Goal: Task Accomplishment & Management: Complete application form

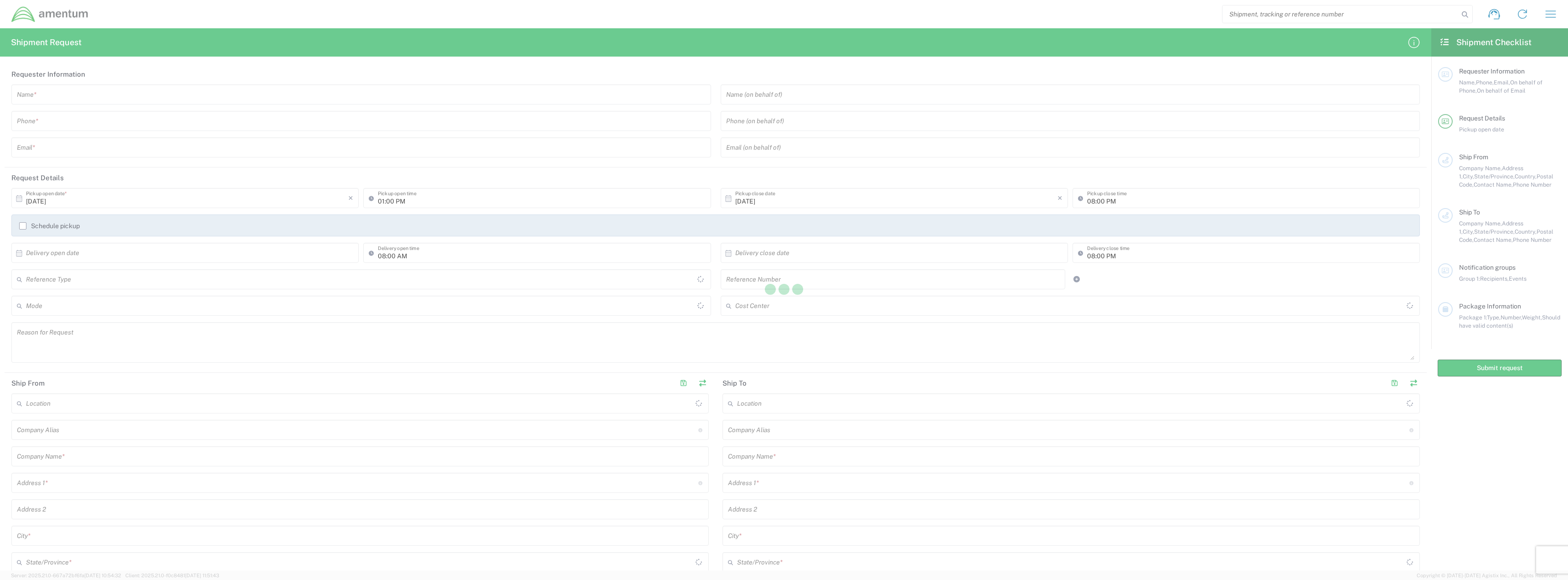
type input "United States"
type input "[GEOGRAPHIC_DATA]"
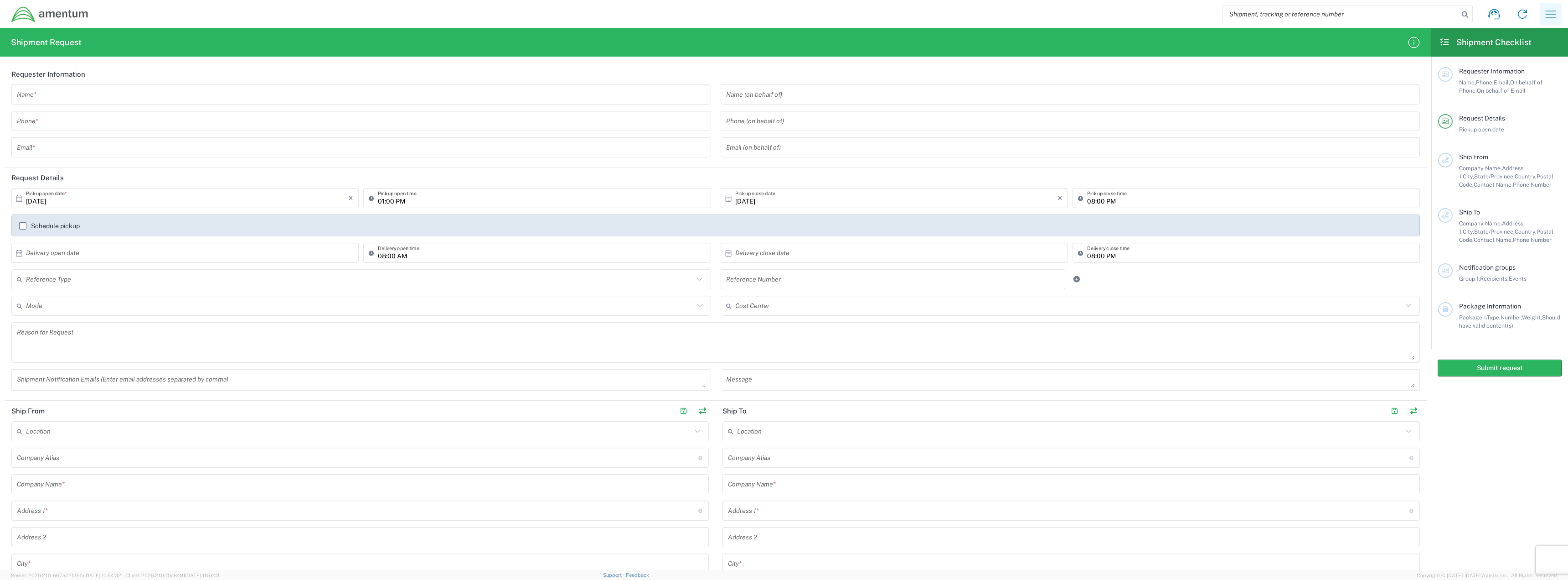
click at [1554, 11] on icon "button" at bounding box center [1550, 14] width 10 height 7
click at [1491, 112] on link "My shipments" at bounding box center [1505, 117] width 108 height 19
click at [248, 92] on input "text" at bounding box center [361, 94] width 688 height 16
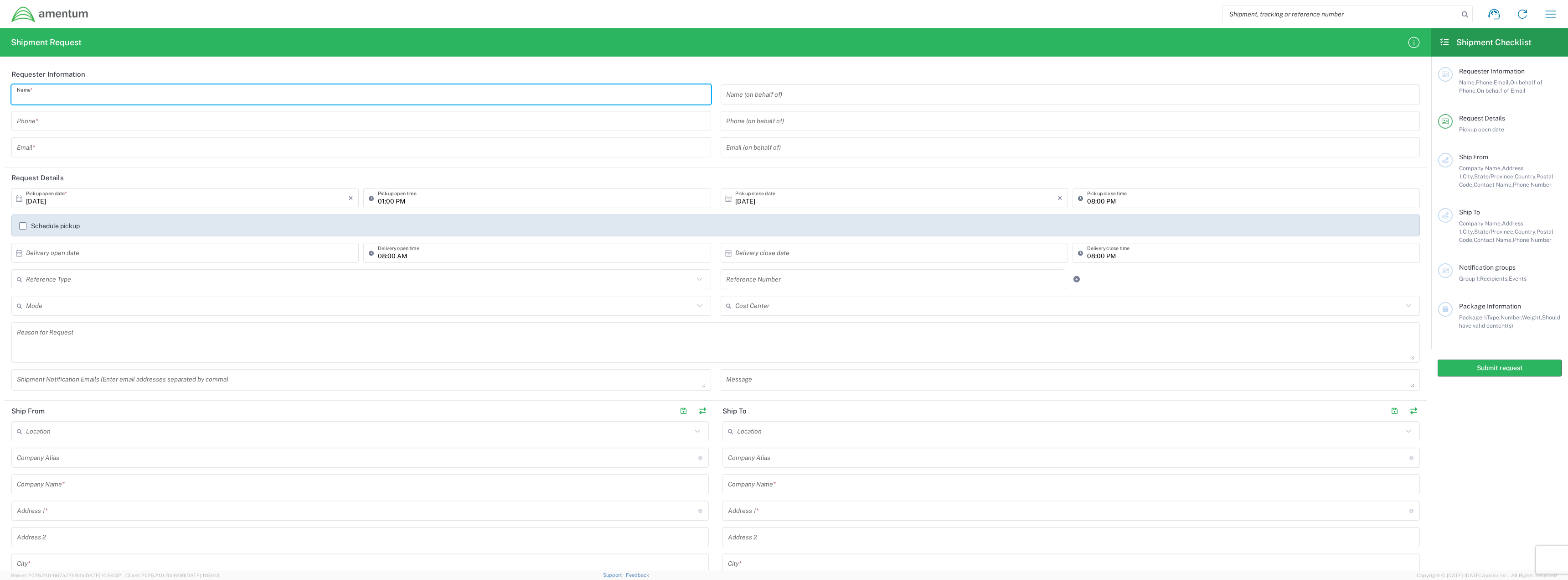
type input "Cathlyn Enokida"
type input "7035772835"
type input "catphil74@yahoo.com"
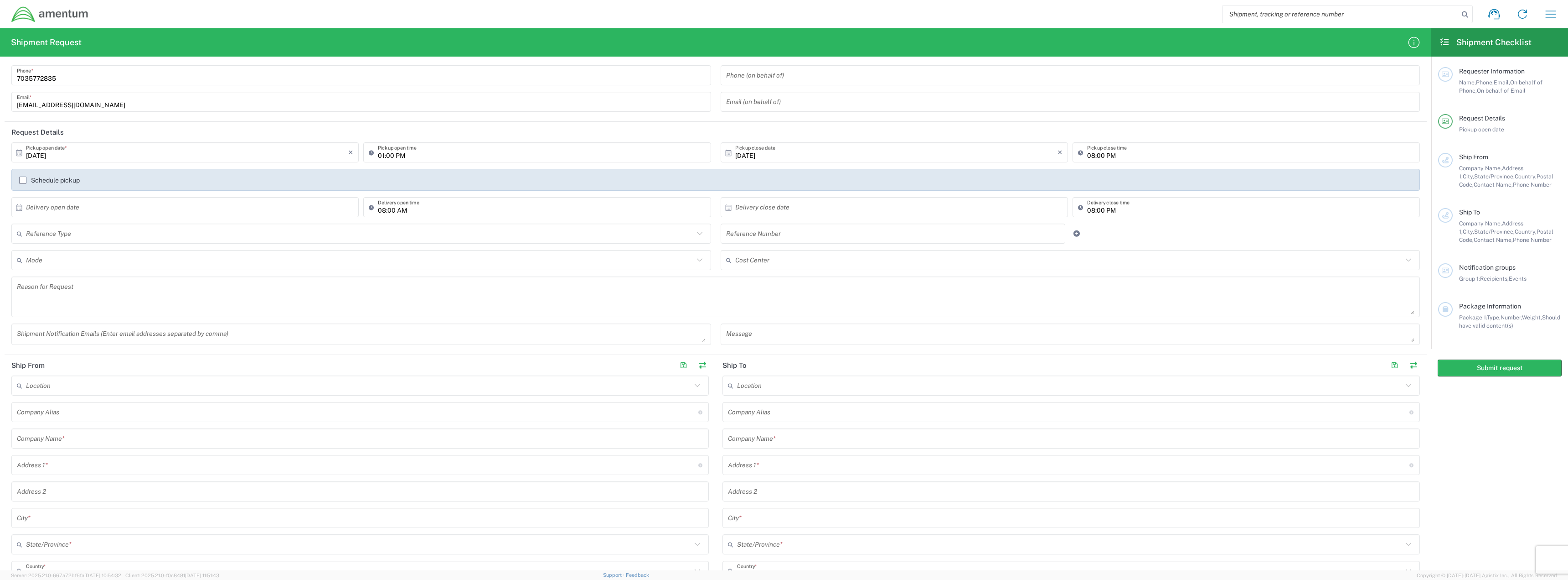
scroll to position [91, 0]
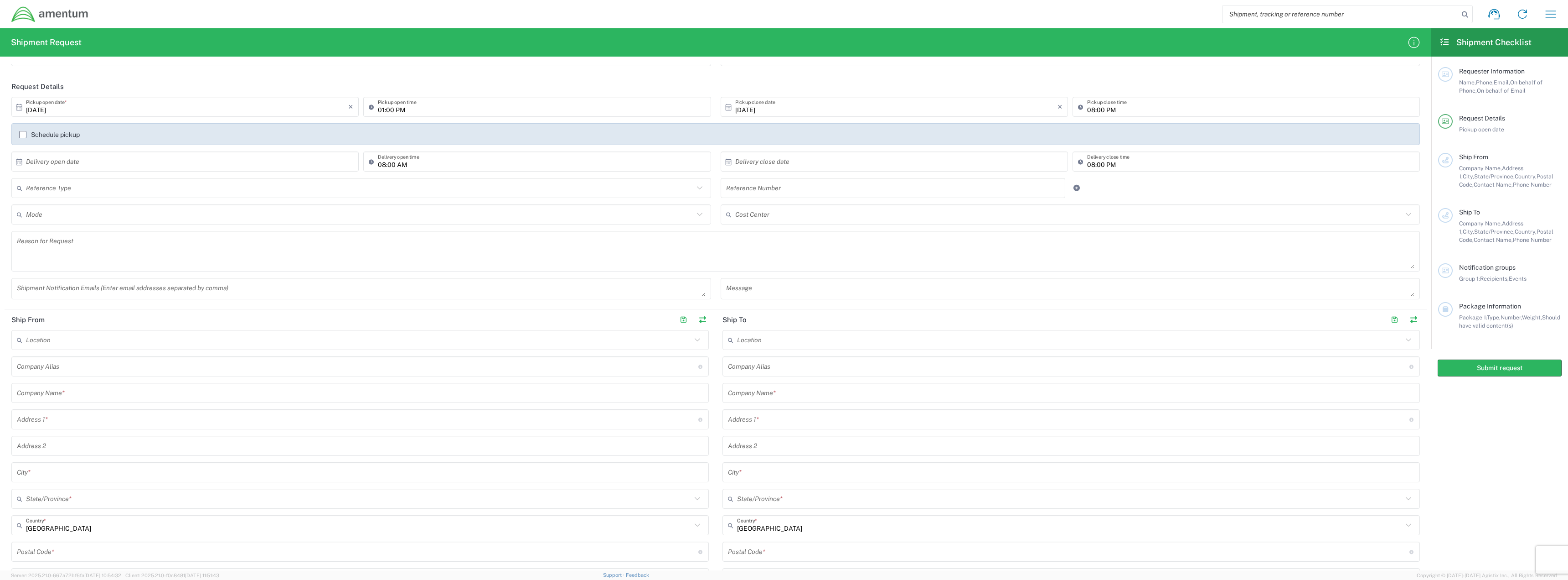
click at [23, 136] on label "Schedule pickup" at bounding box center [49, 134] width 60 height 8
click at [23, 134] on input "Schedule pickup" at bounding box center [23, 134] width 0 height 0
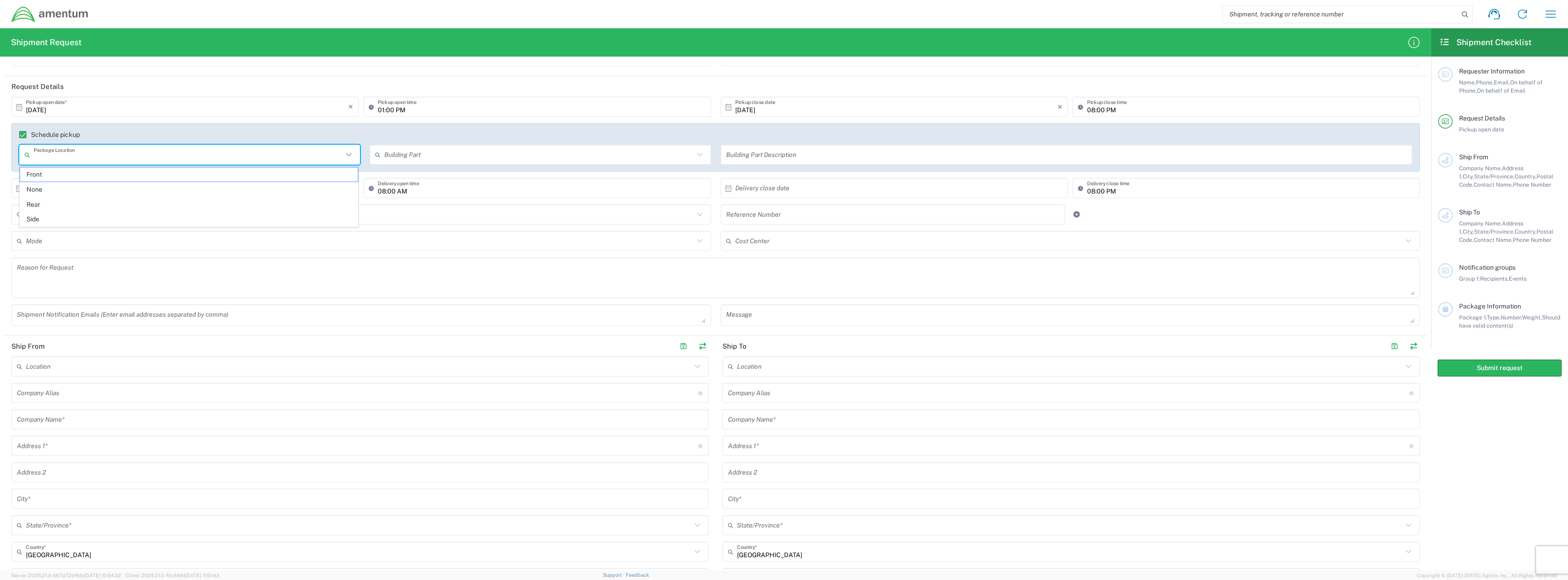
click at [115, 156] on input "text" at bounding box center [188, 154] width 309 height 16
click at [60, 171] on span "Front" at bounding box center [188, 174] width 338 height 14
type input "Front"
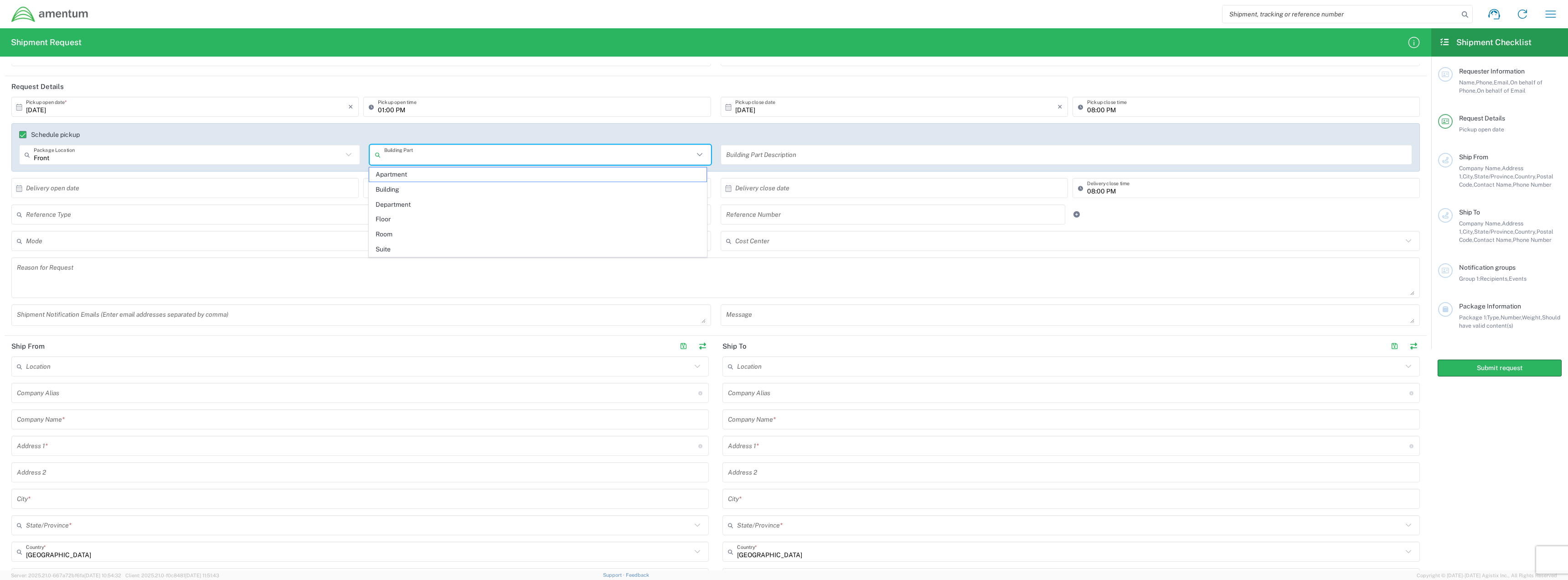
click at [451, 161] on input "text" at bounding box center [538, 154] width 309 height 16
click at [414, 190] on span "Building" at bounding box center [538, 189] width 338 height 14
type input "Building"
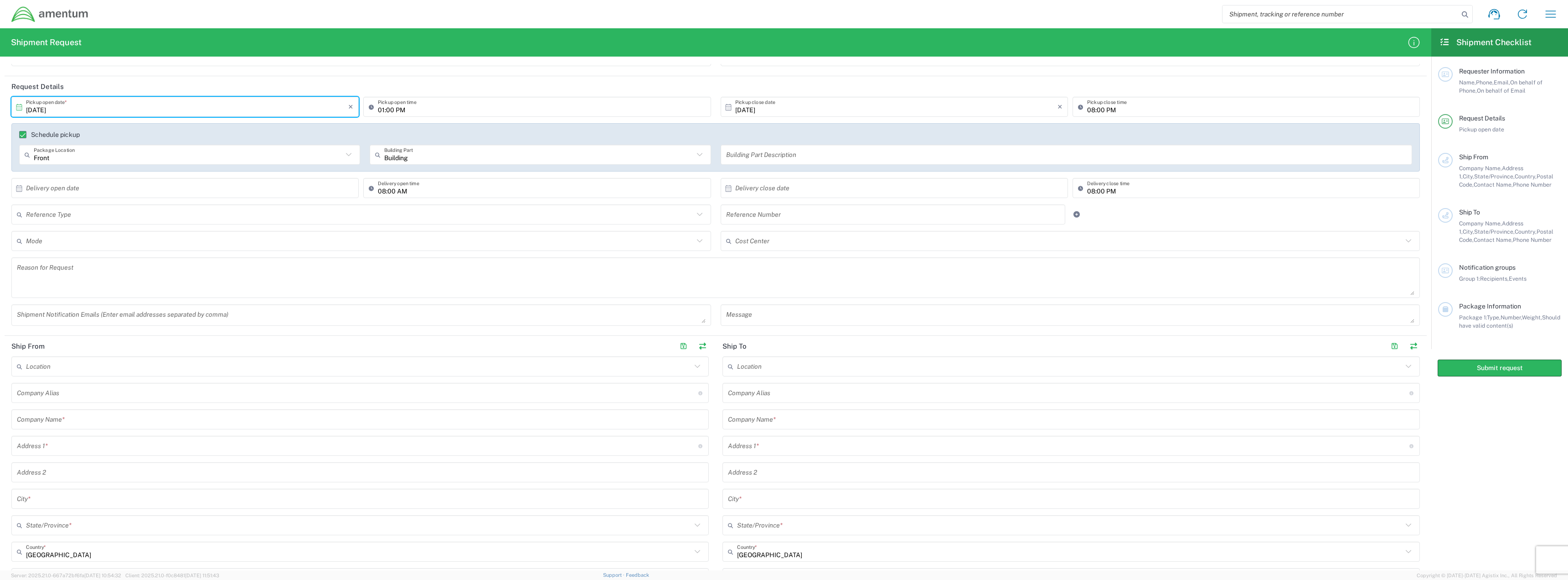
click at [282, 105] on input "[DATE]" at bounding box center [187, 106] width 322 height 16
click at [175, 172] on span "14" at bounding box center [173, 178] width 13 height 13
type input "[DATE]"
click at [175, 172] on div "Schedule pickup Front Package Location Front None Rear Side Building Building P…" at bounding box center [716, 151] width 1418 height 55
click at [524, 111] on input "01:00 PM" at bounding box center [542, 106] width 327 height 16
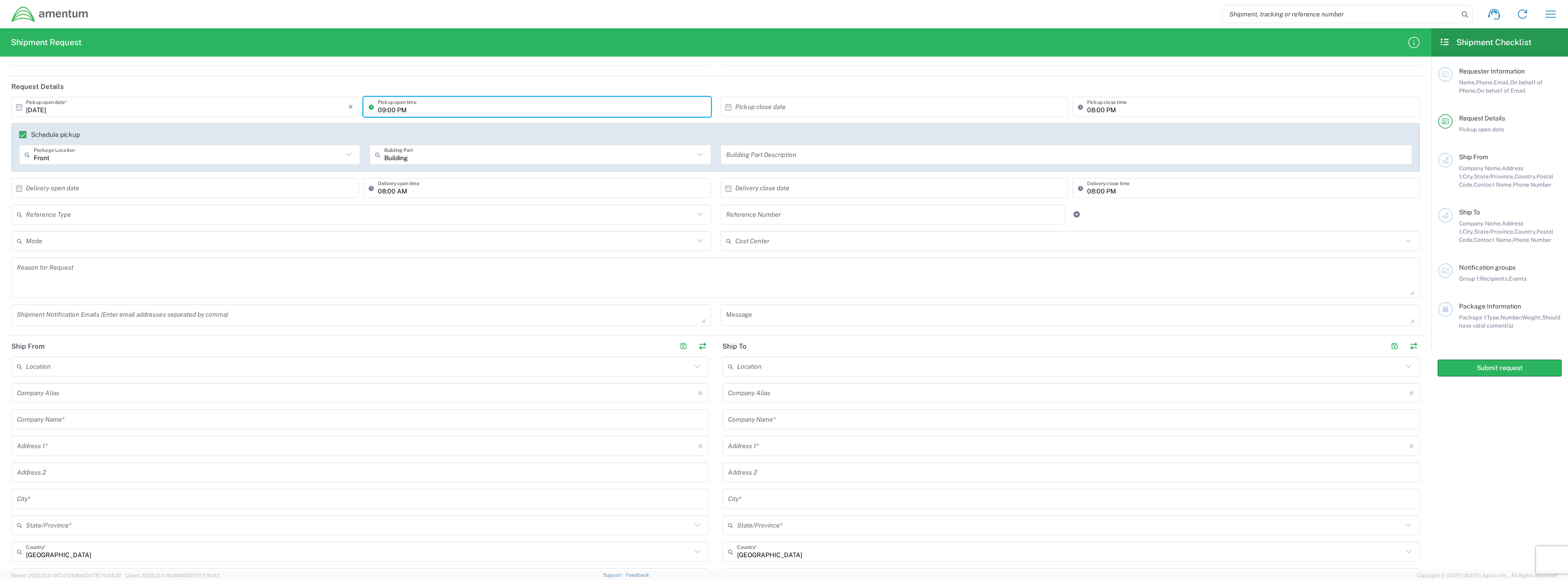
click at [412, 104] on input "09:00 PM" at bounding box center [542, 106] width 327 height 16
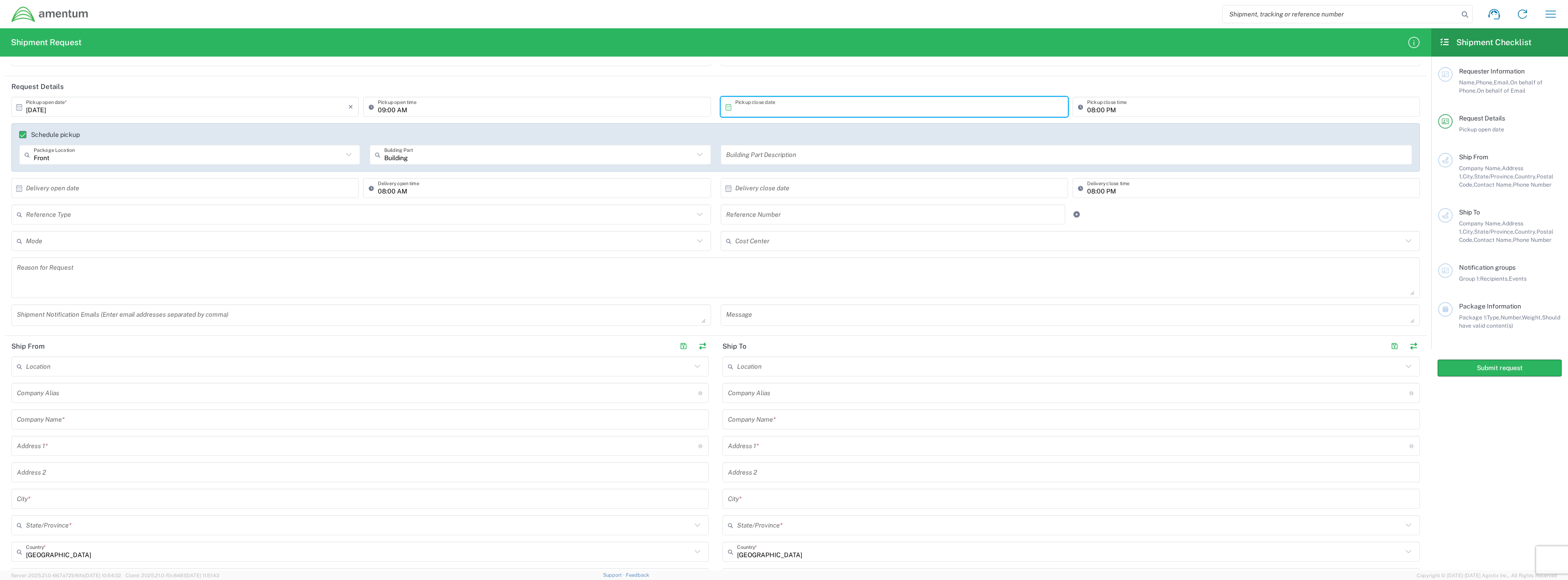
click at [474, 114] on input "09:00 AM" at bounding box center [542, 106] width 327 height 16
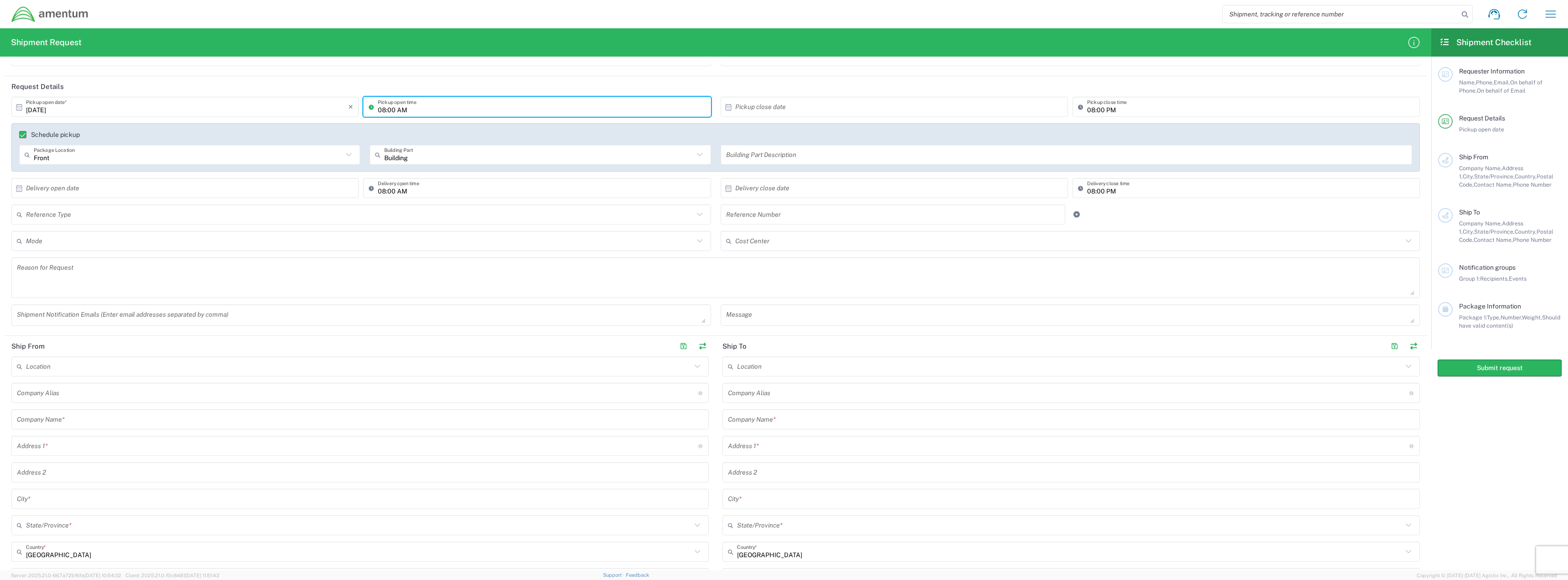
type input "08:00 AM"
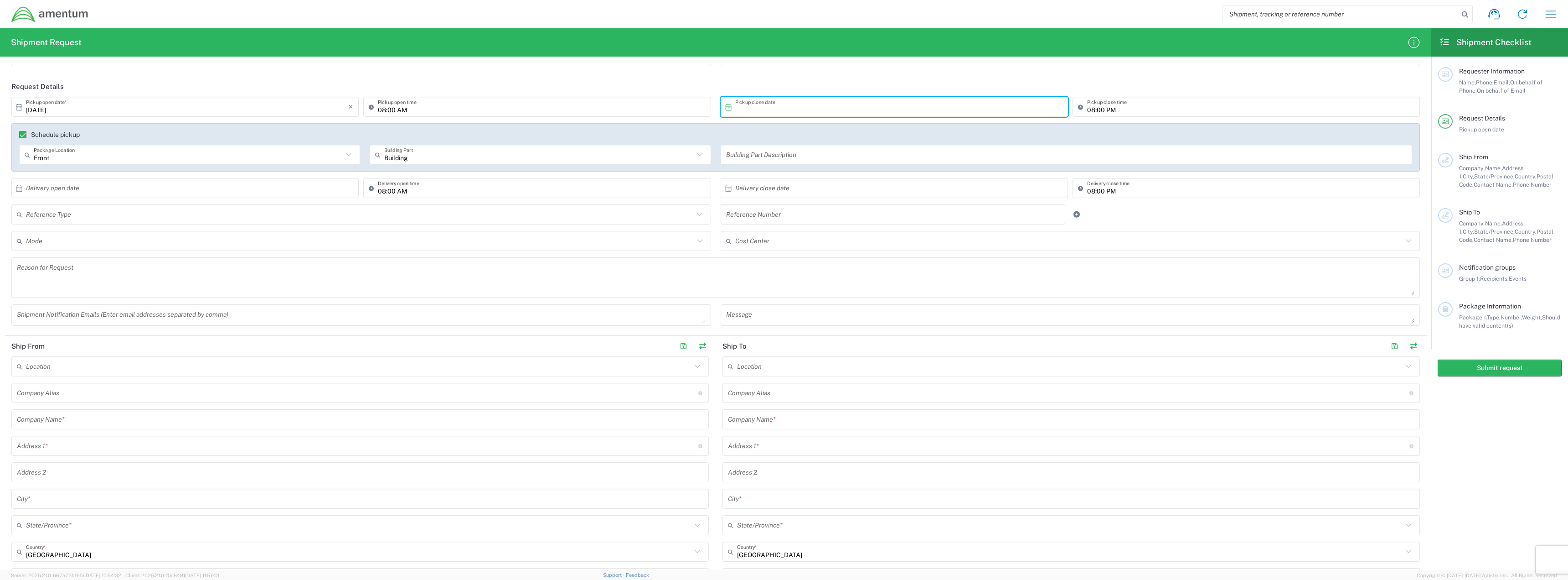
click at [893, 102] on input "text" at bounding box center [896, 106] width 322 height 16
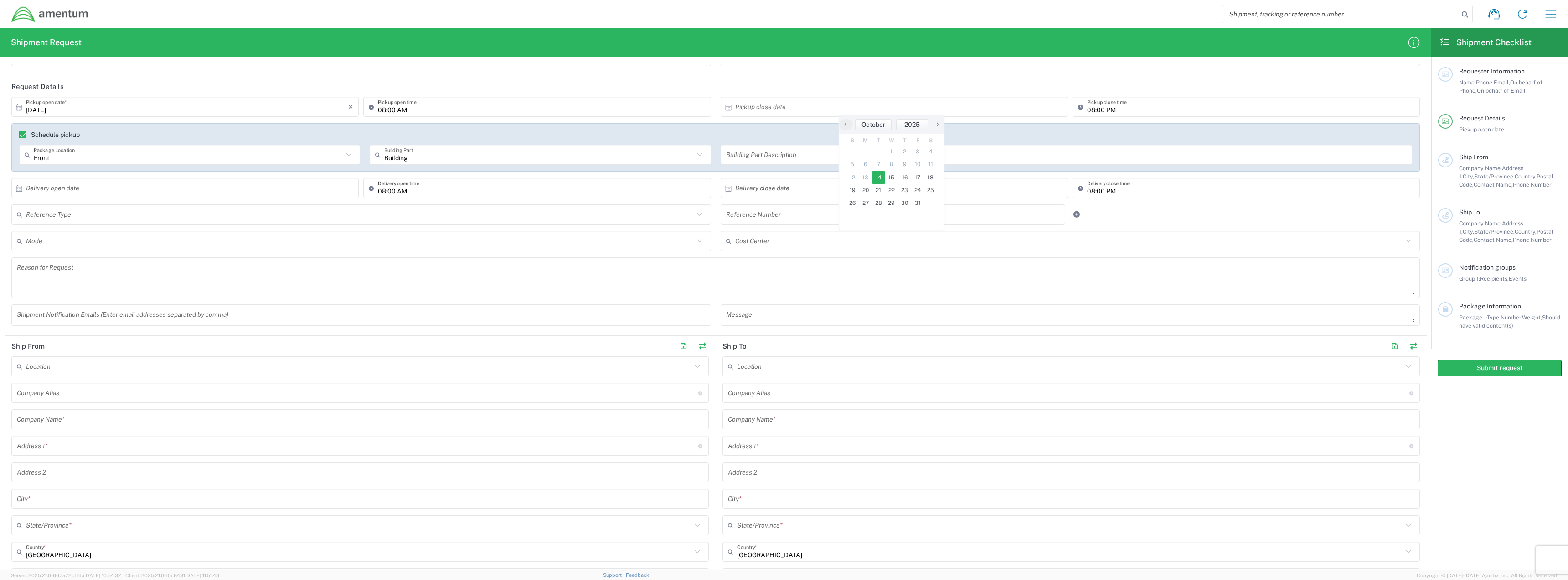
click at [879, 179] on span "14" at bounding box center [878, 178] width 13 height 13
type input "[DATE]"
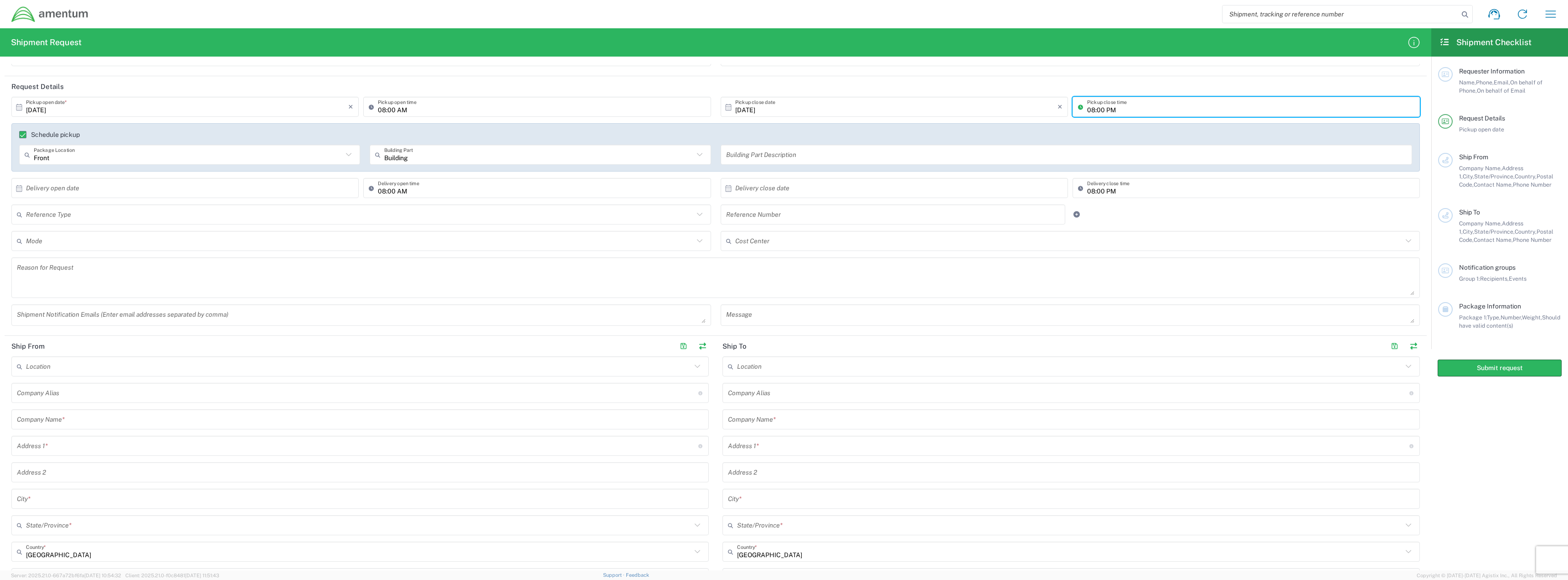
click at [1099, 110] on input "08:00 PM" at bounding box center [1251, 106] width 327 height 16
type input "03:00 PM"
click at [185, 190] on input "text" at bounding box center [187, 188] width 322 height 16
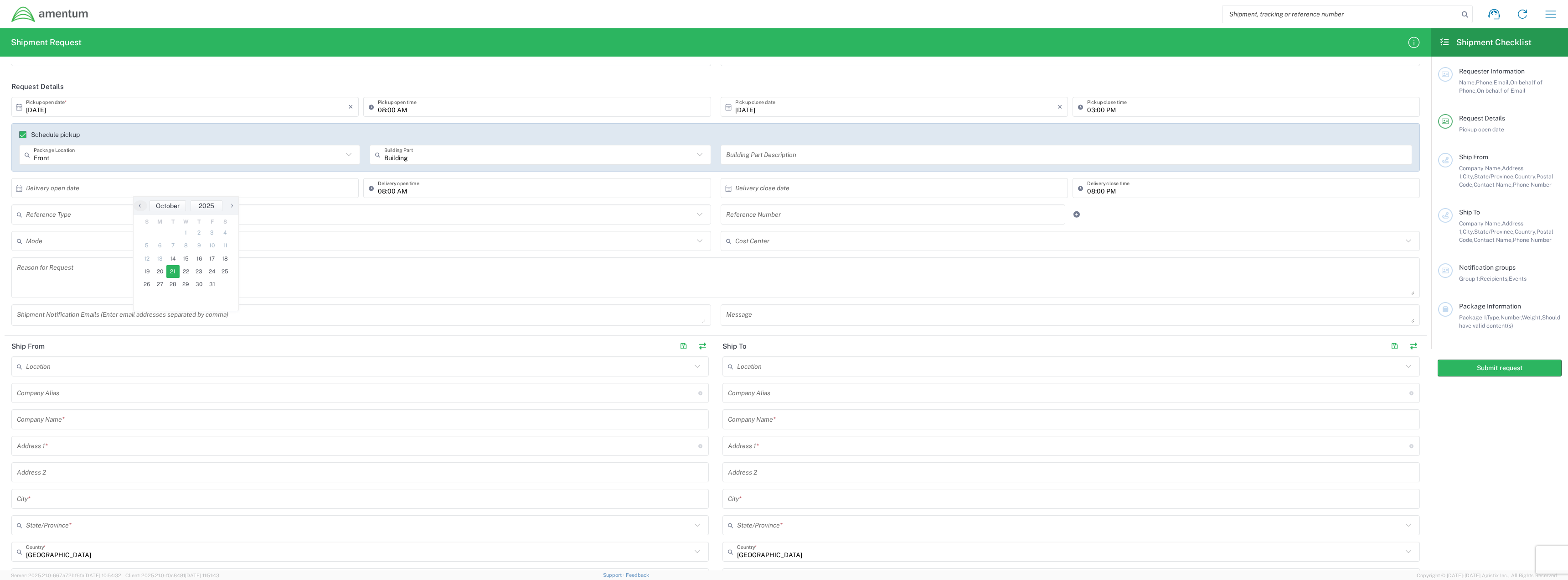
click at [171, 267] on span "21" at bounding box center [173, 271] width 13 height 13
type input "10/21/2025"
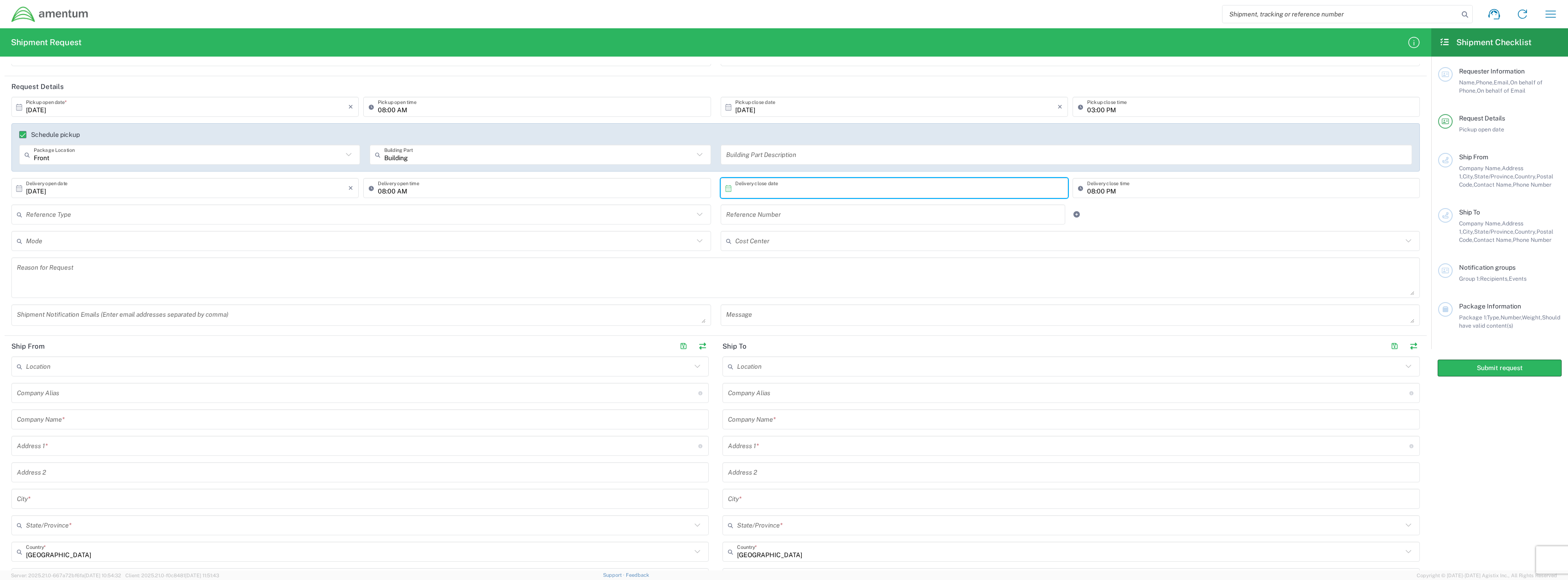
click at [873, 187] on input "text" at bounding box center [896, 188] width 322 height 16
click at [881, 269] on span "21" at bounding box center [878, 271] width 13 height 13
type input "10/21/2025"
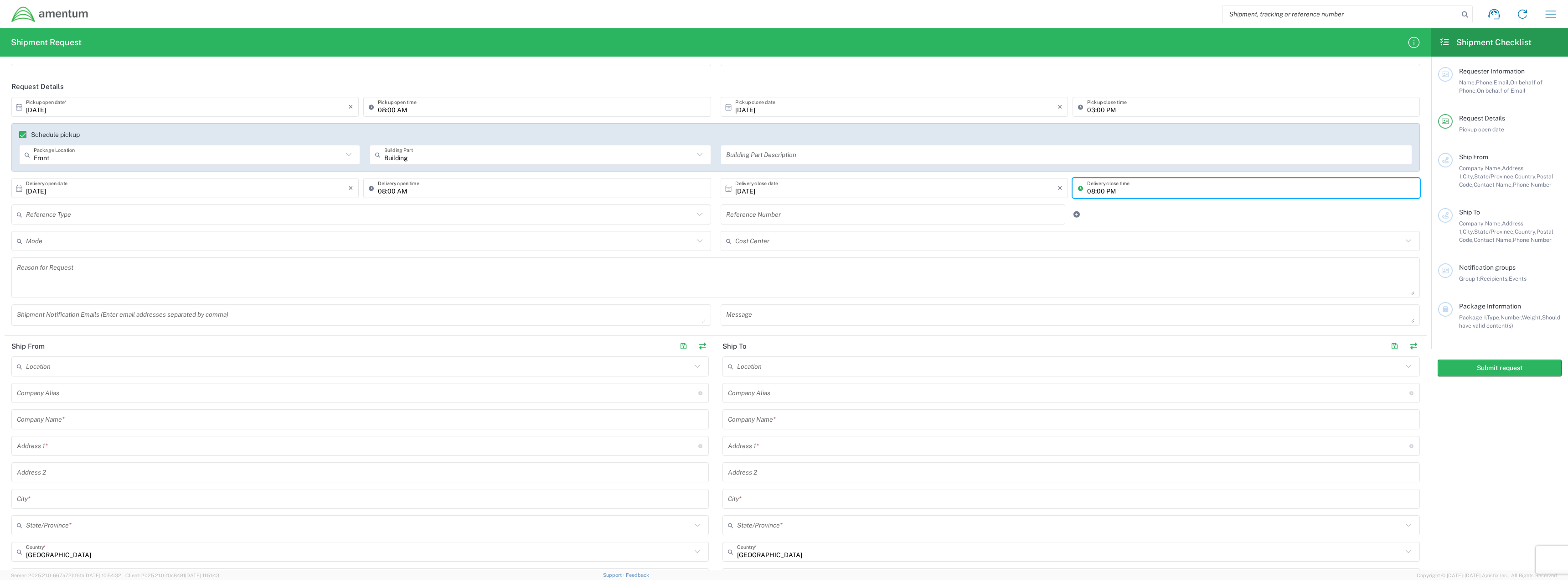
click at [1088, 193] on input "08:00 PM" at bounding box center [1251, 188] width 327 height 16
type input "03:00 PM"
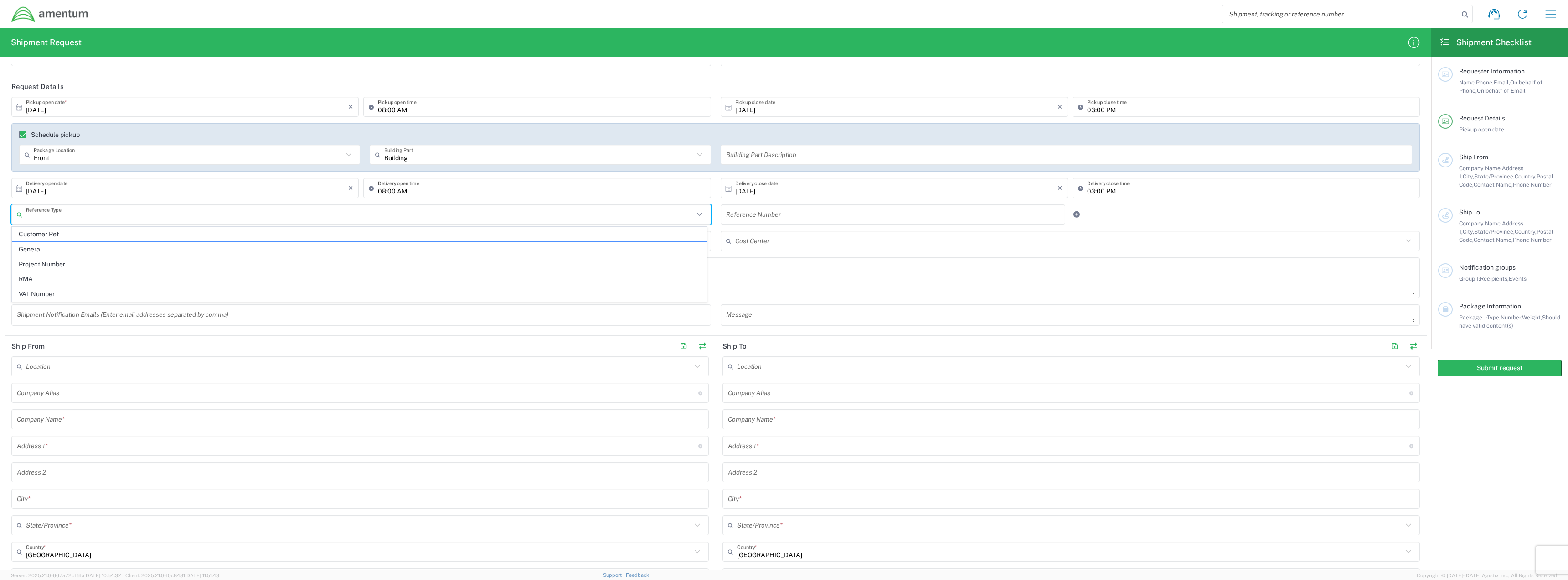
click at [264, 215] on input "text" at bounding box center [360, 214] width 668 height 16
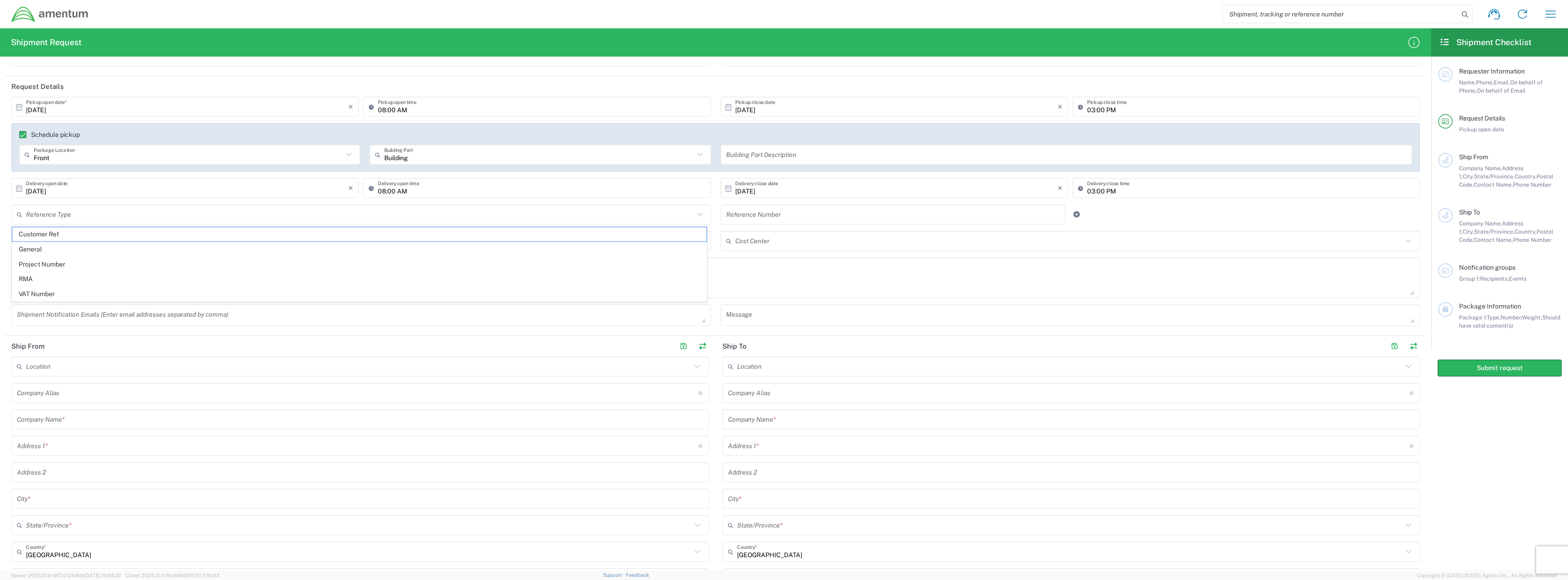
click at [1, 309] on form "Requester Information Cathlyn Enokida Name * 7035772835 Phone * catphil74@yahoo…" at bounding box center [715, 317] width 1431 height 507
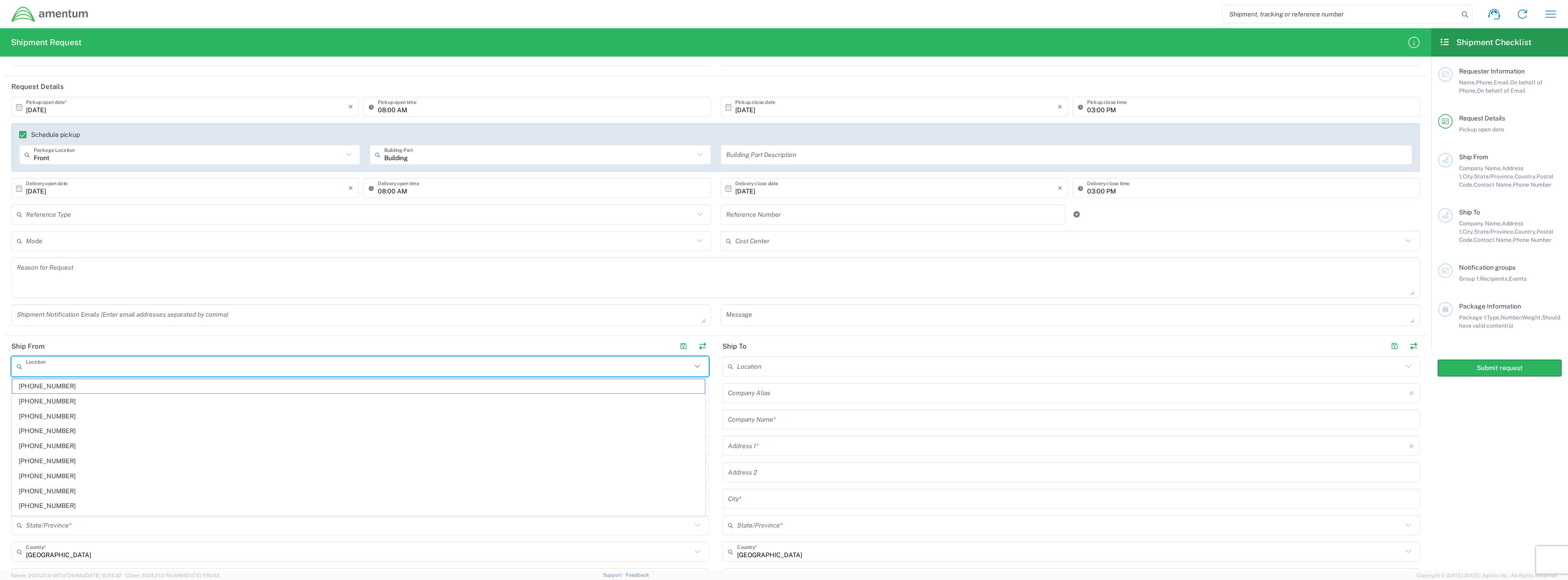
click at [119, 366] on input "text" at bounding box center [358, 366] width 665 height 16
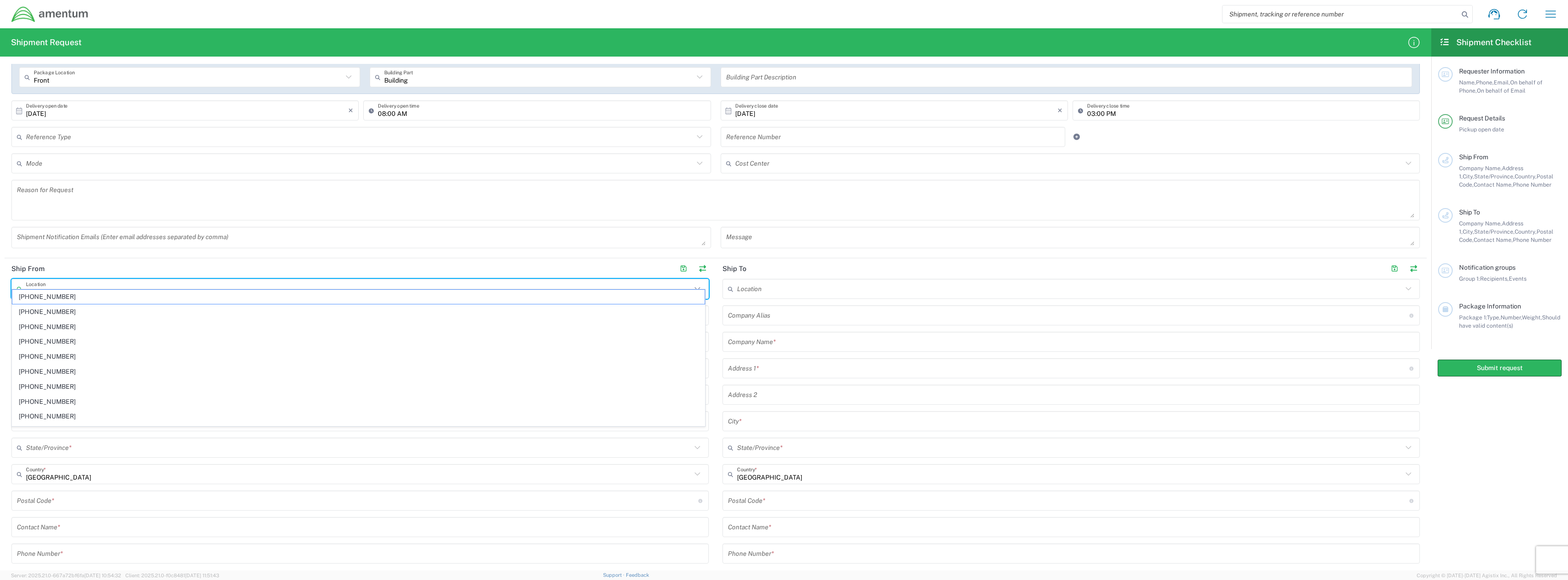
scroll to position [182, 0]
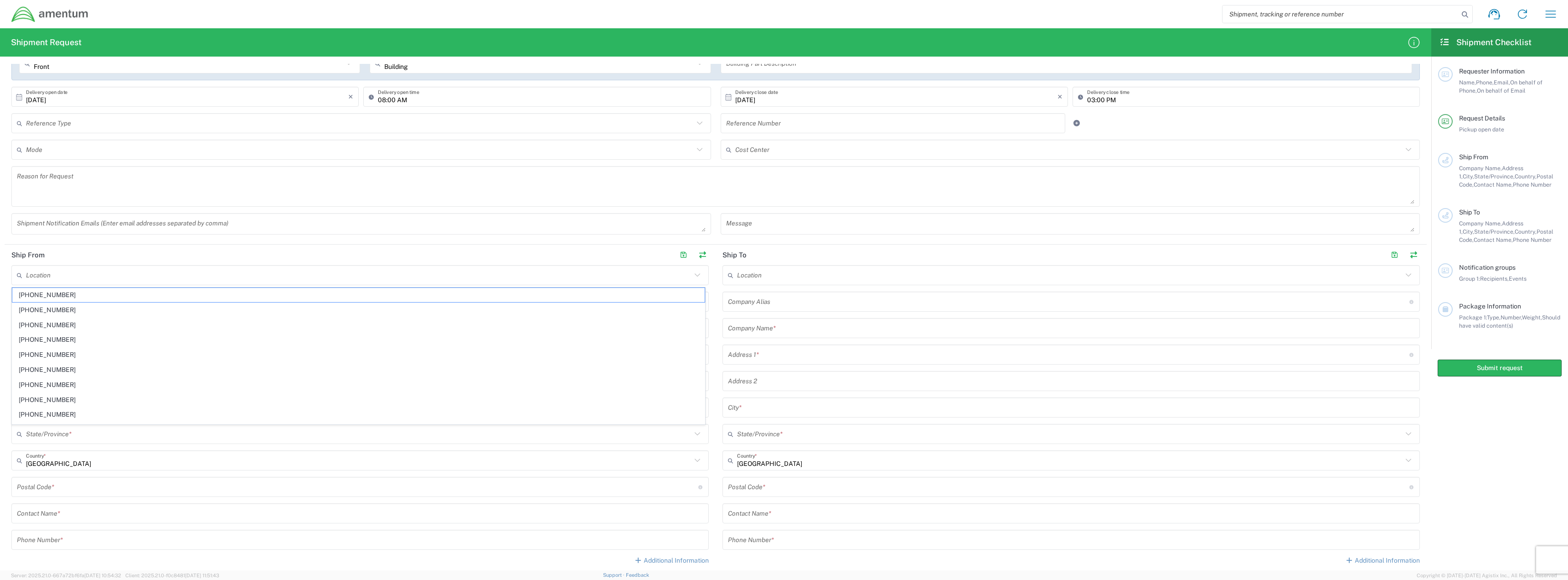
click at [0, 282] on form "Requester Information Cathlyn Enokida Name * 7035772835 Phone * catphil74@yahoo…" at bounding box center [715, 317] width 1431 height 507
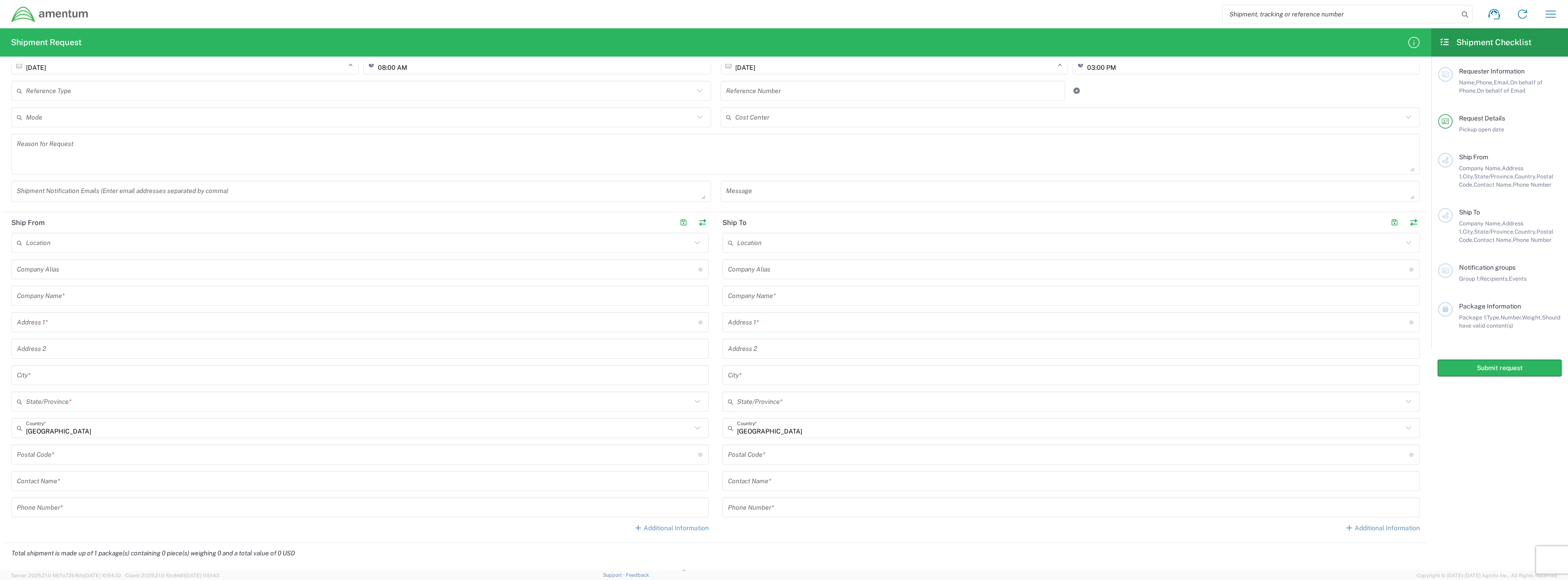
scroll to position [228, 0]
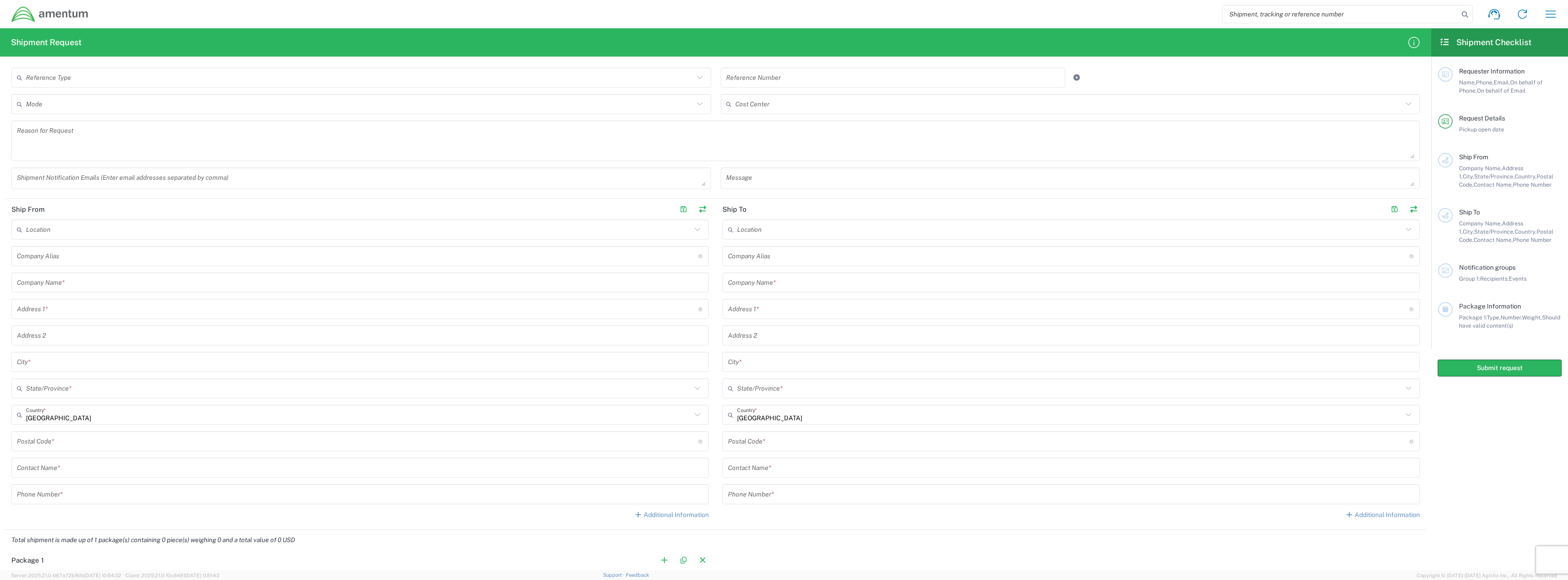
click at [27, 272] on div "Location 1002-4122-6 1006-5256-0 1026-8910-0 1281-0560-3 1369-6441-0 1402-6962-…" at bounding box center [360, 372] width 697 height 306
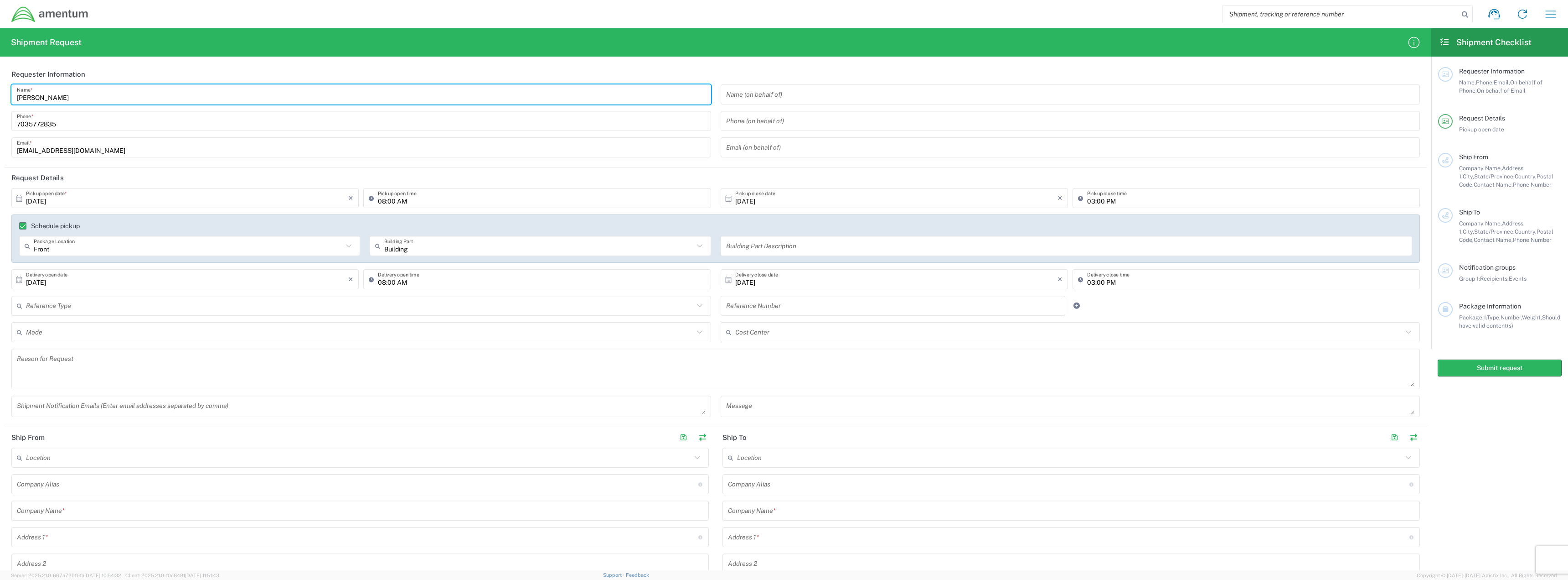
drag, startPoint x: 198, startPoint y: 101, endPoint x: 0, endPoint y: 93, distance: 198.2
click at [0, 93] on form "Requester Information Cathlyn Enokida Name * 7035772835 Phone * catphil74@yahoo…" at bounding box center [715, 317] width 1431 height 507
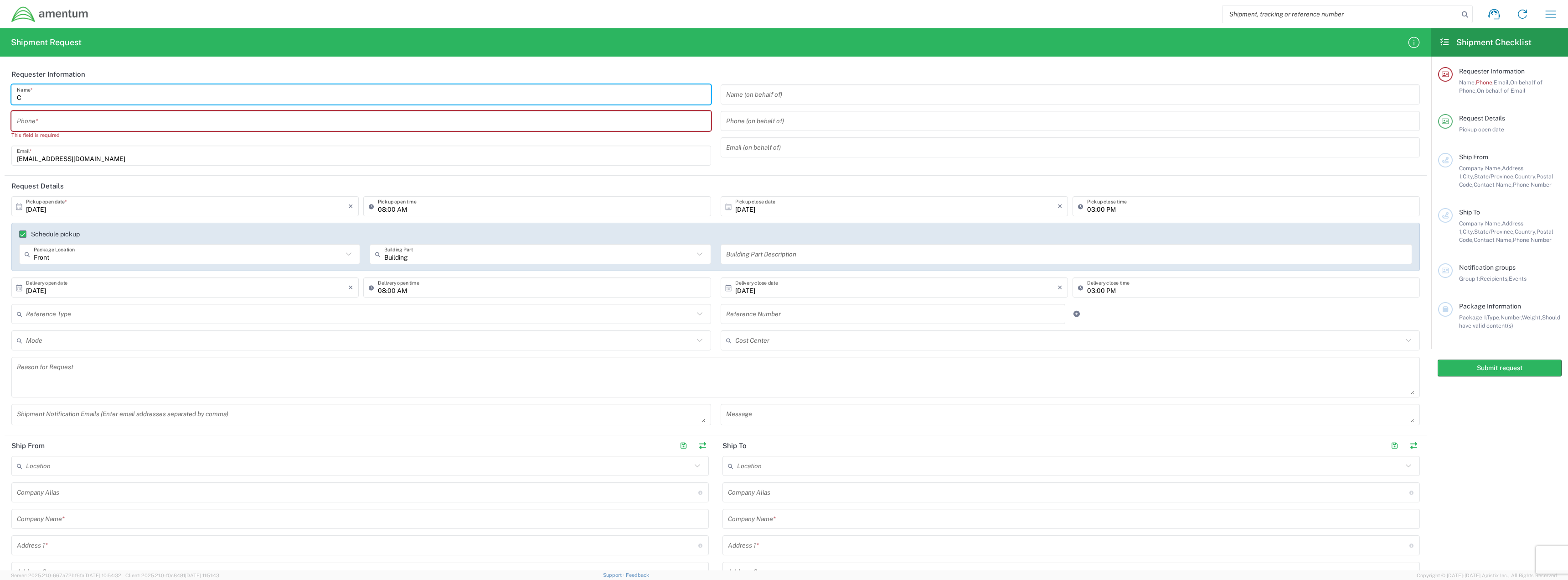
type input "Cathlyn Enokida"
type input "7035772835"
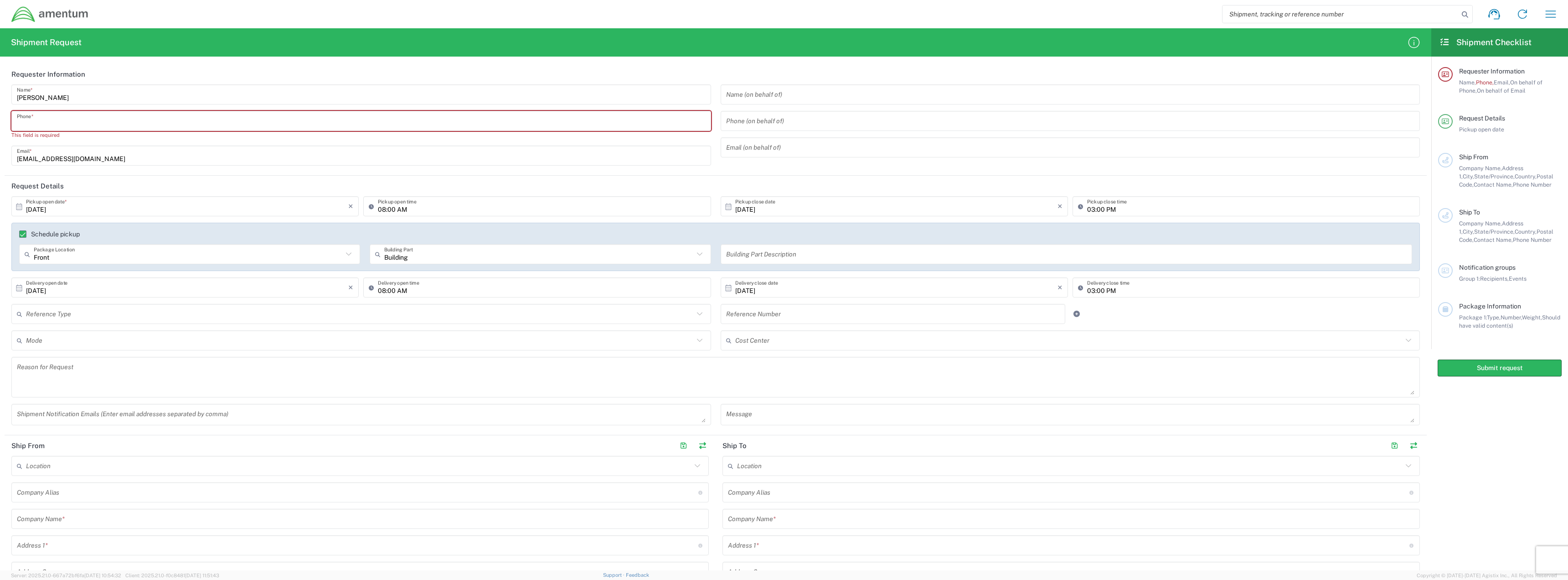
click at [450, 128] on input "tel" at bounding box center [361, 121] width 688 height 16
type input "5713411158"
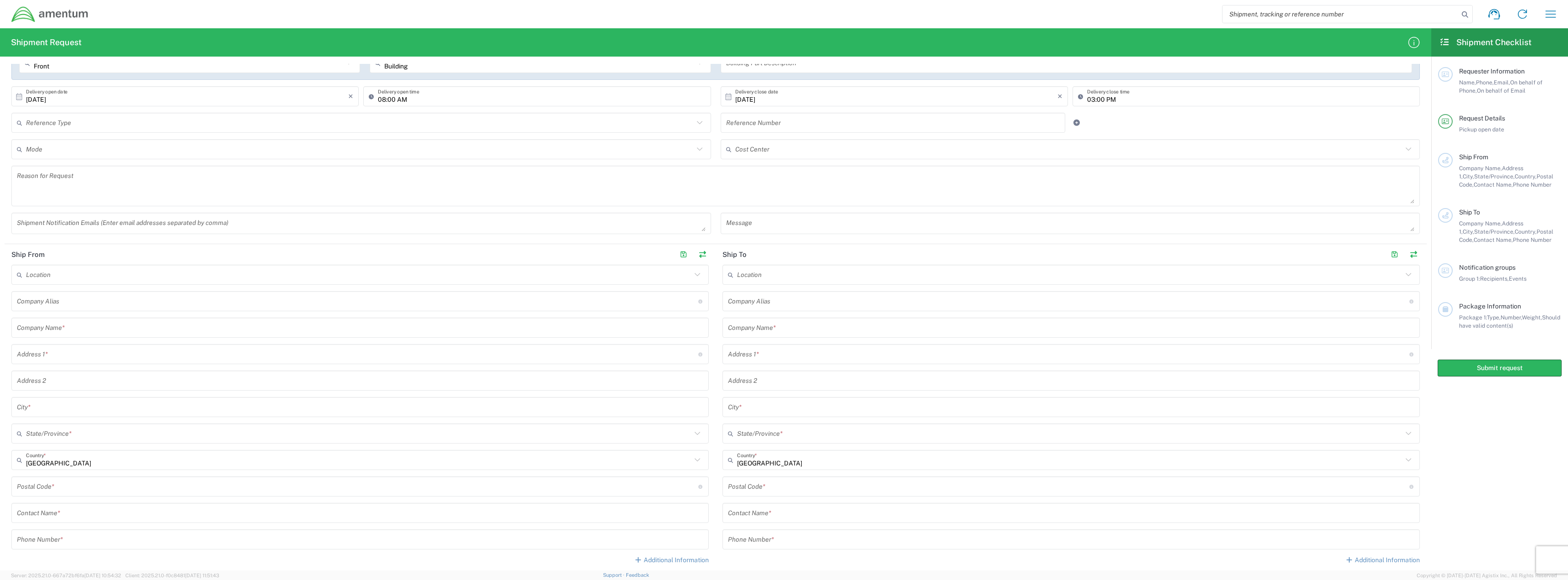
scroll to position [228, 0]
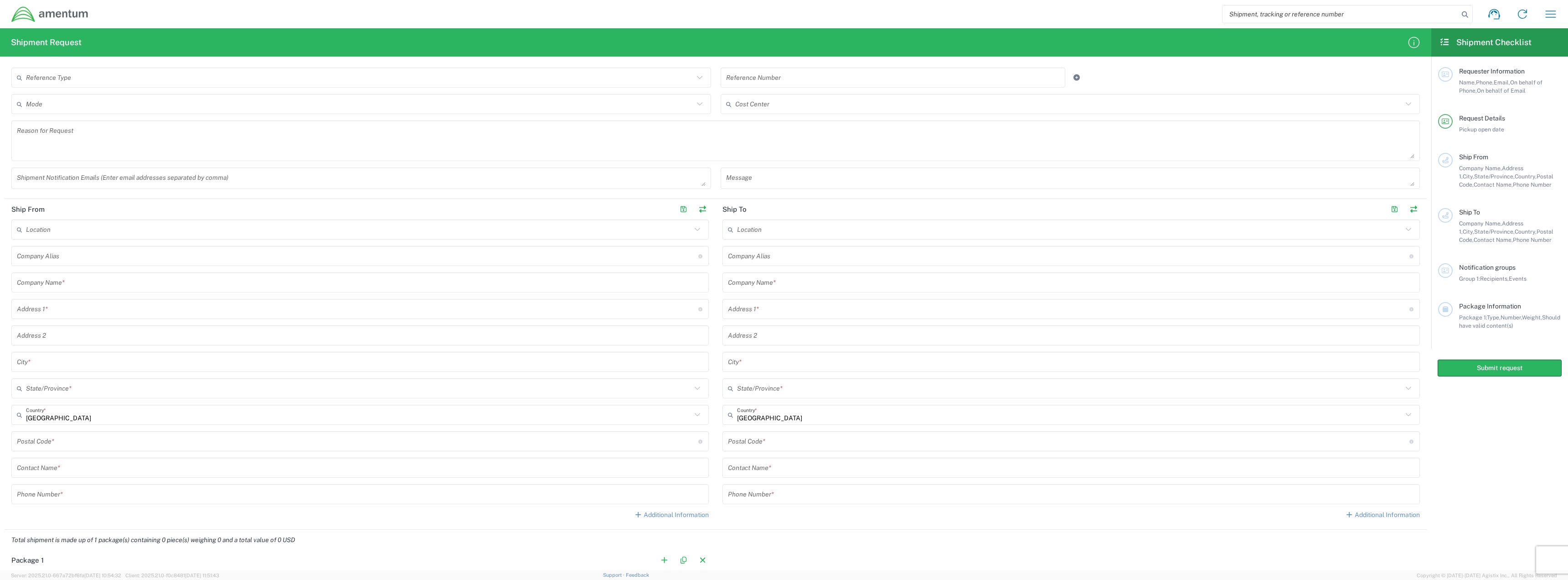
click at [122, 287] on input "text" at bounding box center [360, 282] width 686 height 16
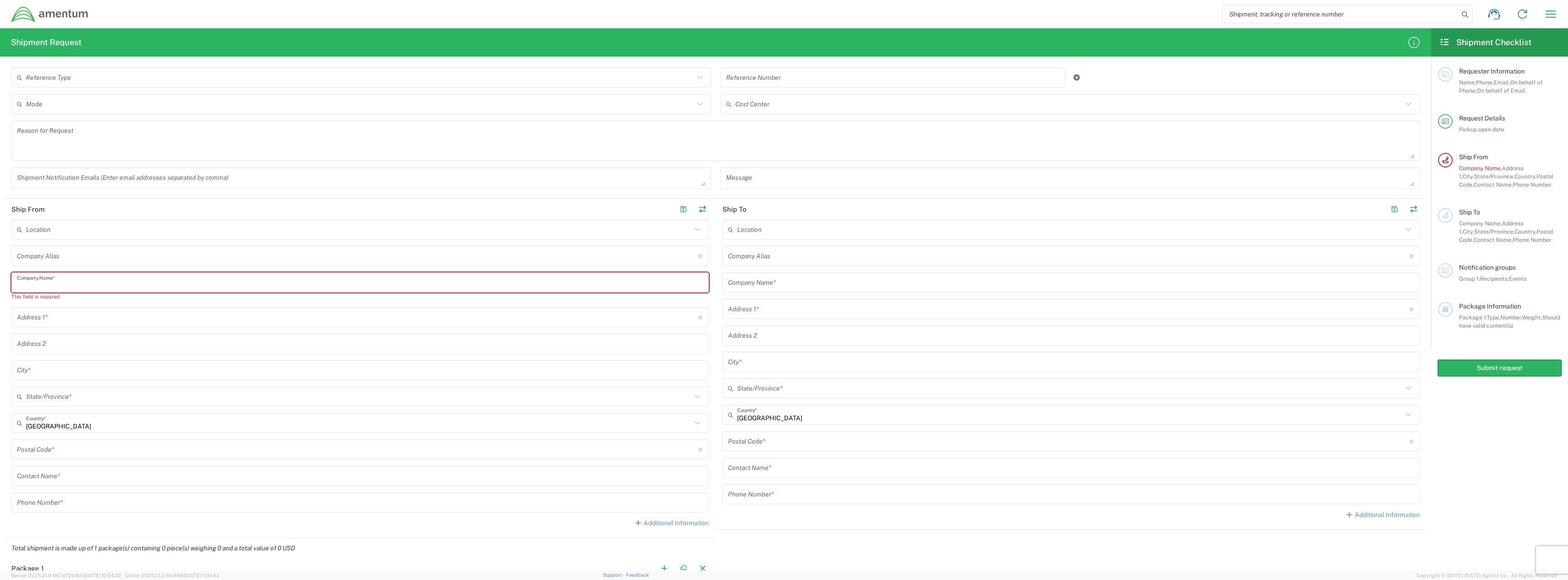
click at [553, 282] on input "text" at bounding box center [360, 282] width 686 height 16
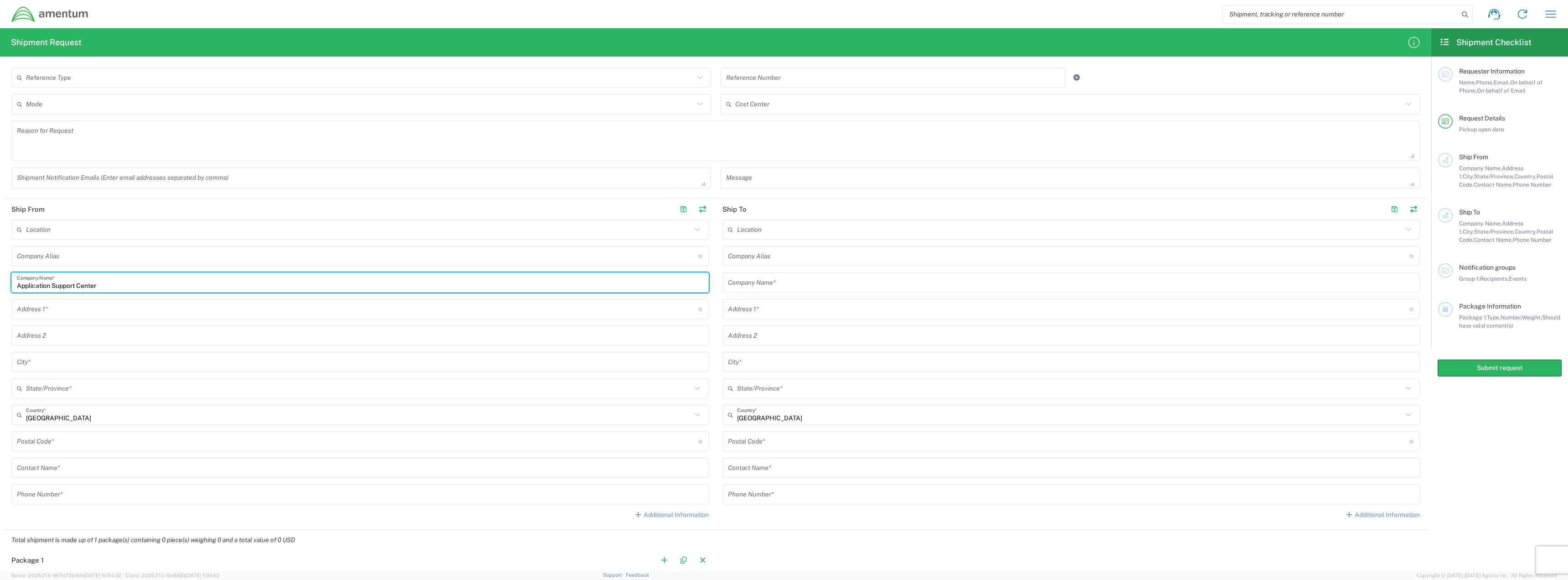
type input "Application Support Center"
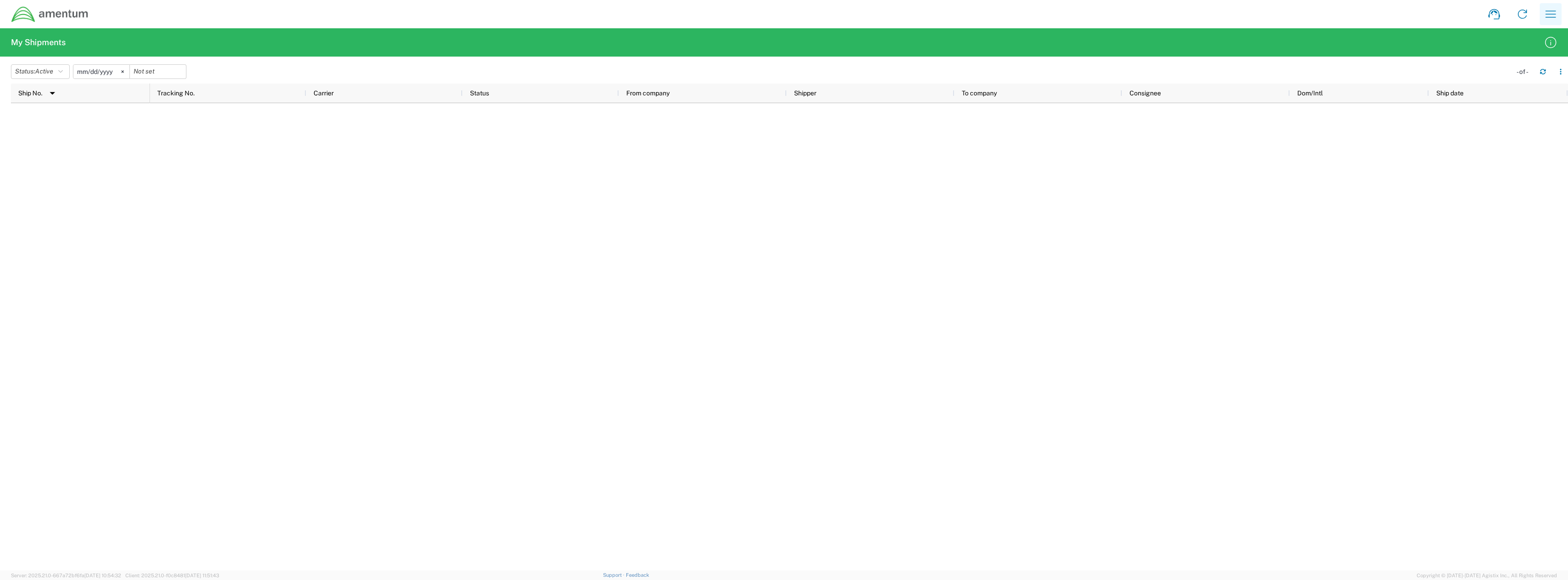
click at [1554, 8] on icon "button" at bounding box center [1550, 14] width 14 height 14
drag, startPoint x: 1283, startPoint y: 117, endPoint x: 1277, endPoint y: 115, distance: 6.3
click at [1282, 117] on div at bounding box center [859, 336] width 1418 height 467
click at [329, 229] on div at bounding box center [859, 336] width 1418 height 467
click at [1552, 13] on icon "button" at bounding box center [1550, 14] width 14 height 14
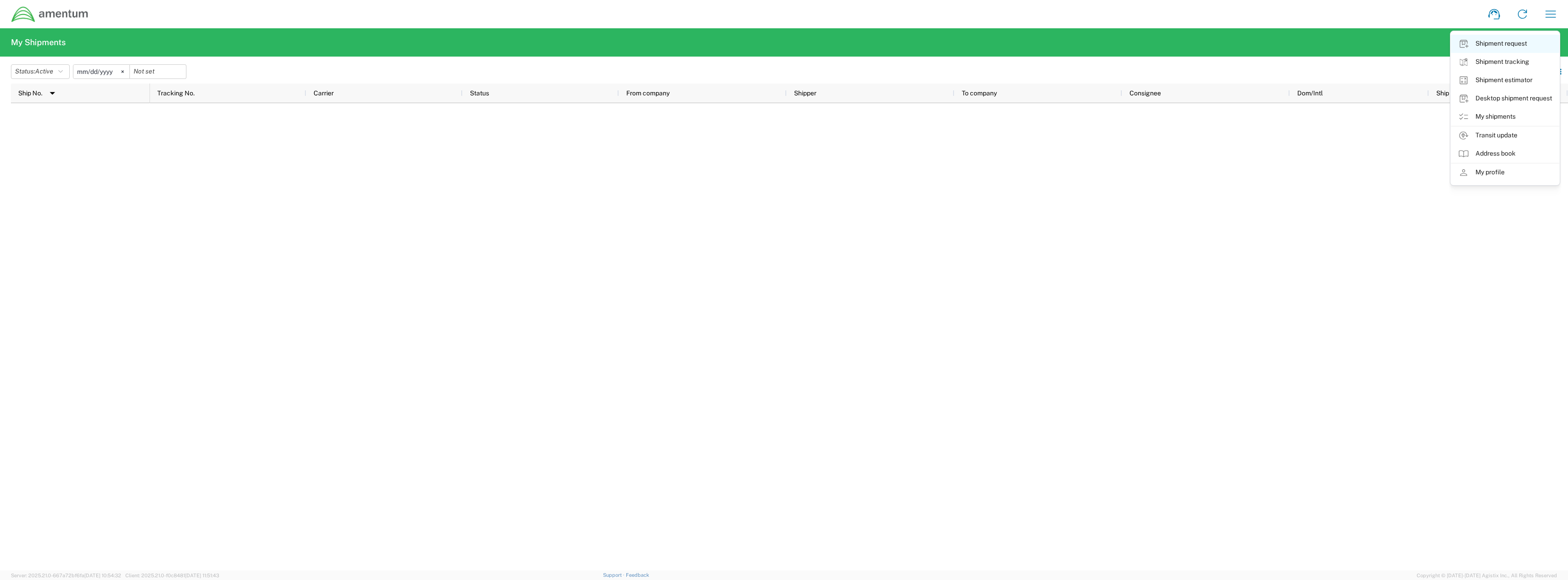
click at [1491, 47] on link "Shipment request" at bounding box center [1505, 44] width 108 height 19
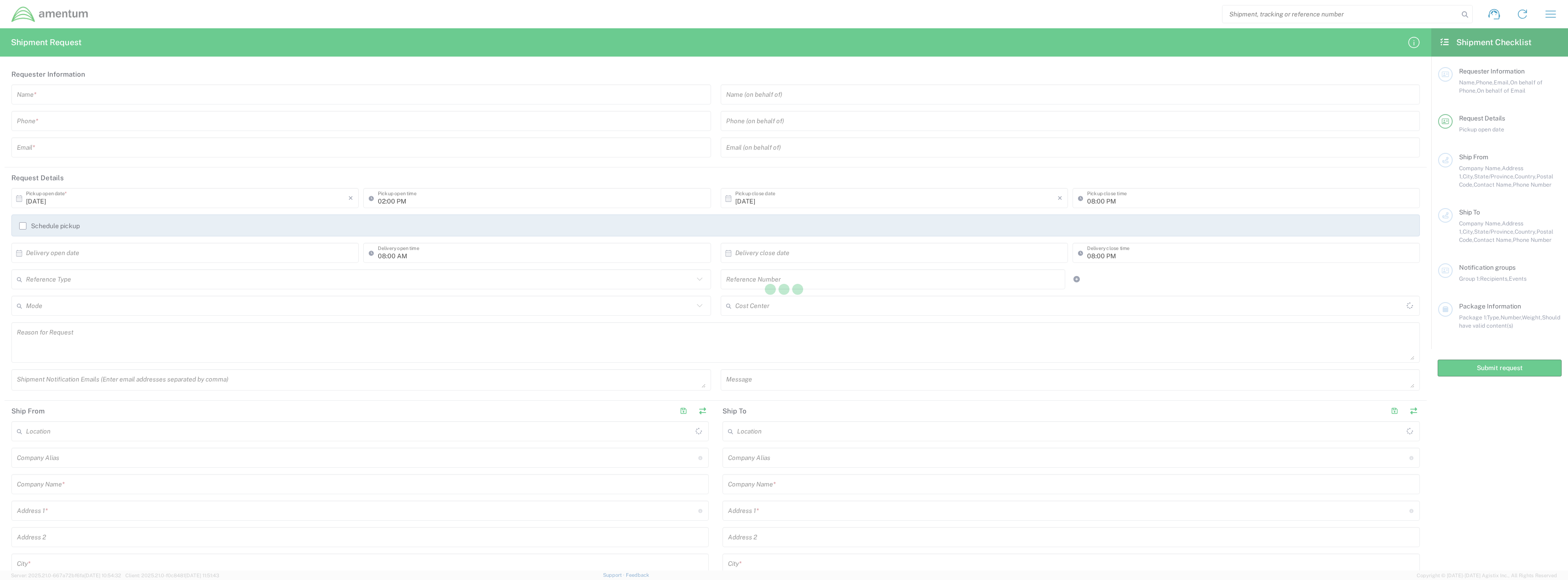
type input "[GEOGRAPHIC_DATA]"
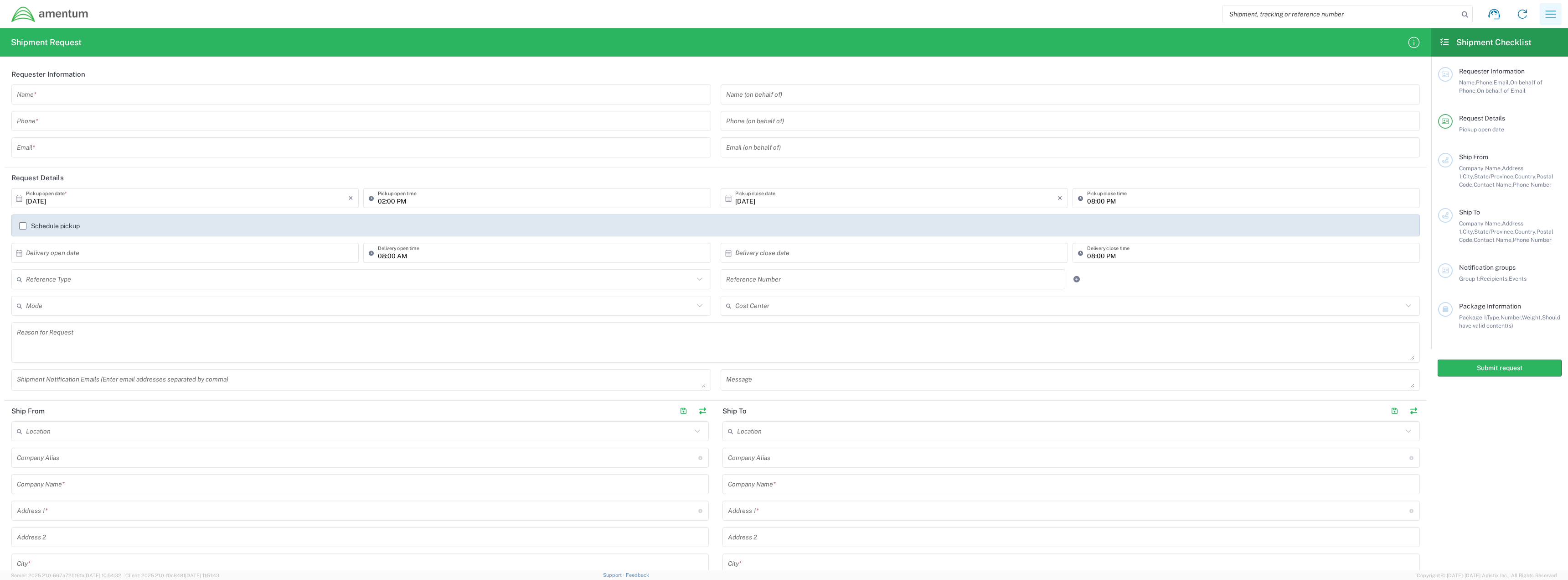
click at [1544, 13] on icon "button" at bounding box center [1550, 14] width 14 height 14
click at [1499, 49] on link "Shipment request" at bounding box center [1505, 44] width 108 height 19
click at [1547, 12] on icon "button" at bounding box center [1550, 14] width 14 height 14
click at [1492, 121] on link "My shipments" at bounding box center [1505, 117] width 108 height 19
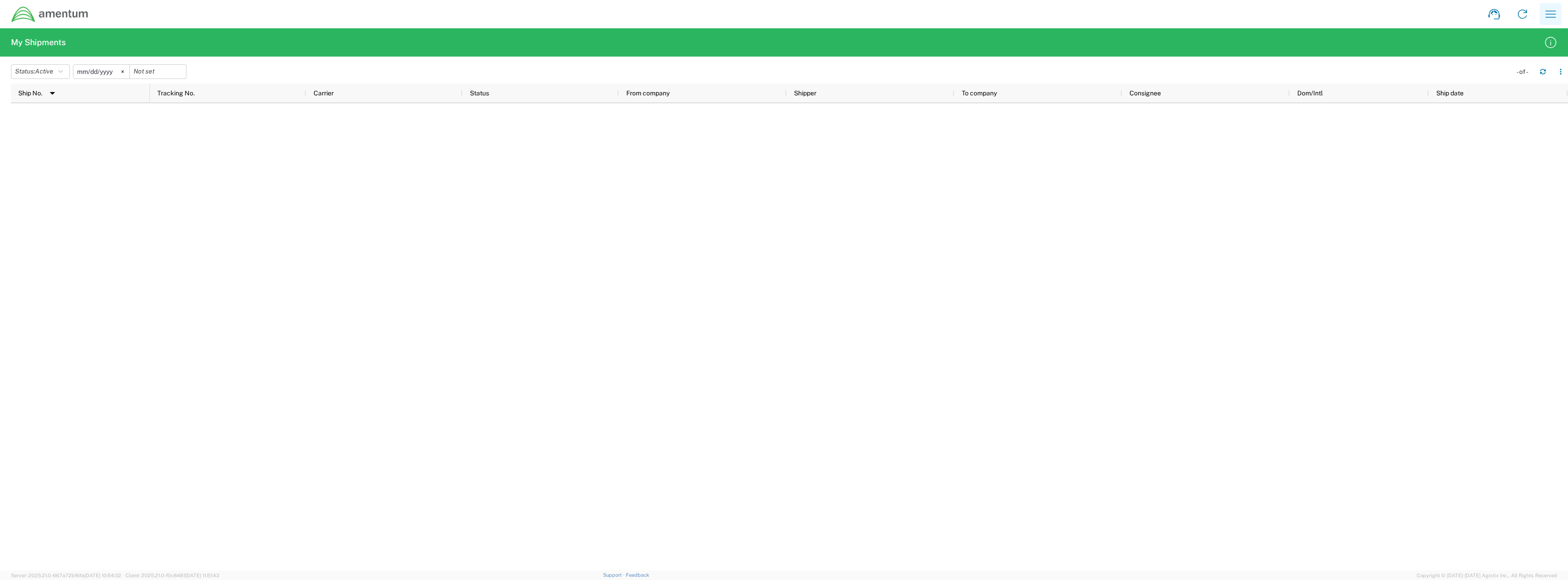
click at [1547, 14] on icon "button" at bounding box center [1550, 14] width 10 height 7
click at [1502, 47] on link "Shipment request" at bounding box center [1505, 44] width 108 height 19
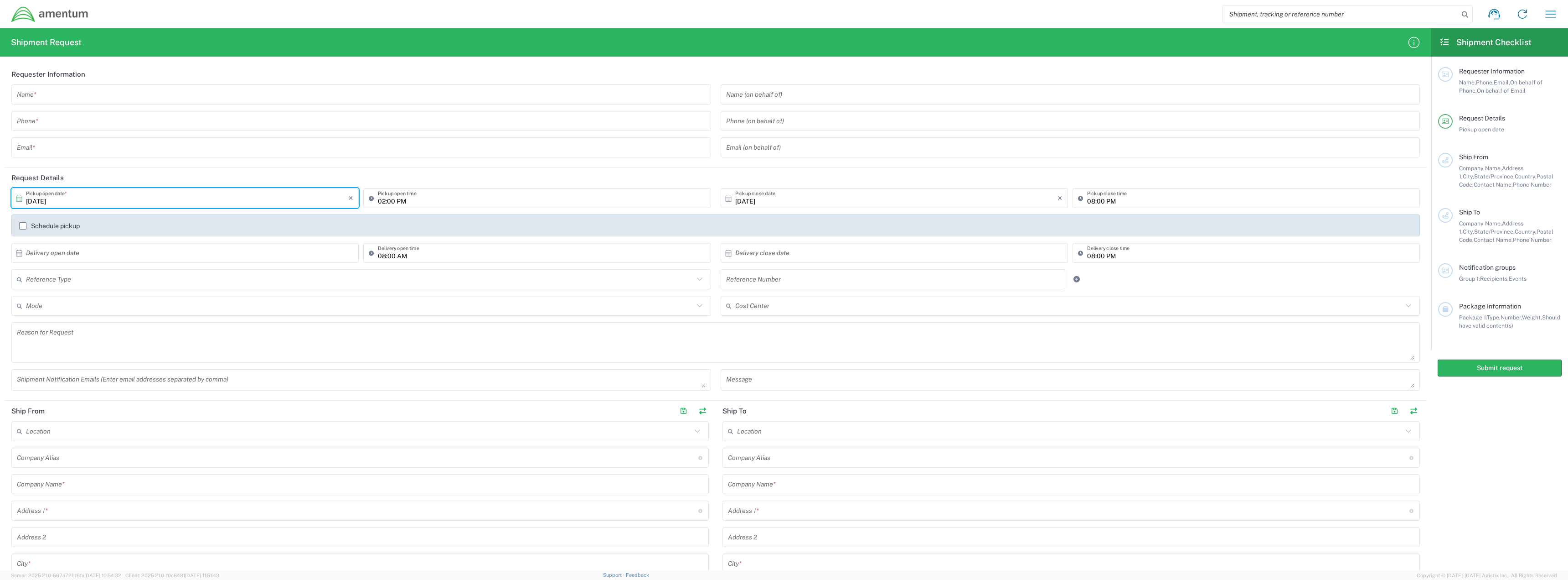
click at [105, 198] on input "[DATE]" at bounding box center [187, 197] width 322 height 16
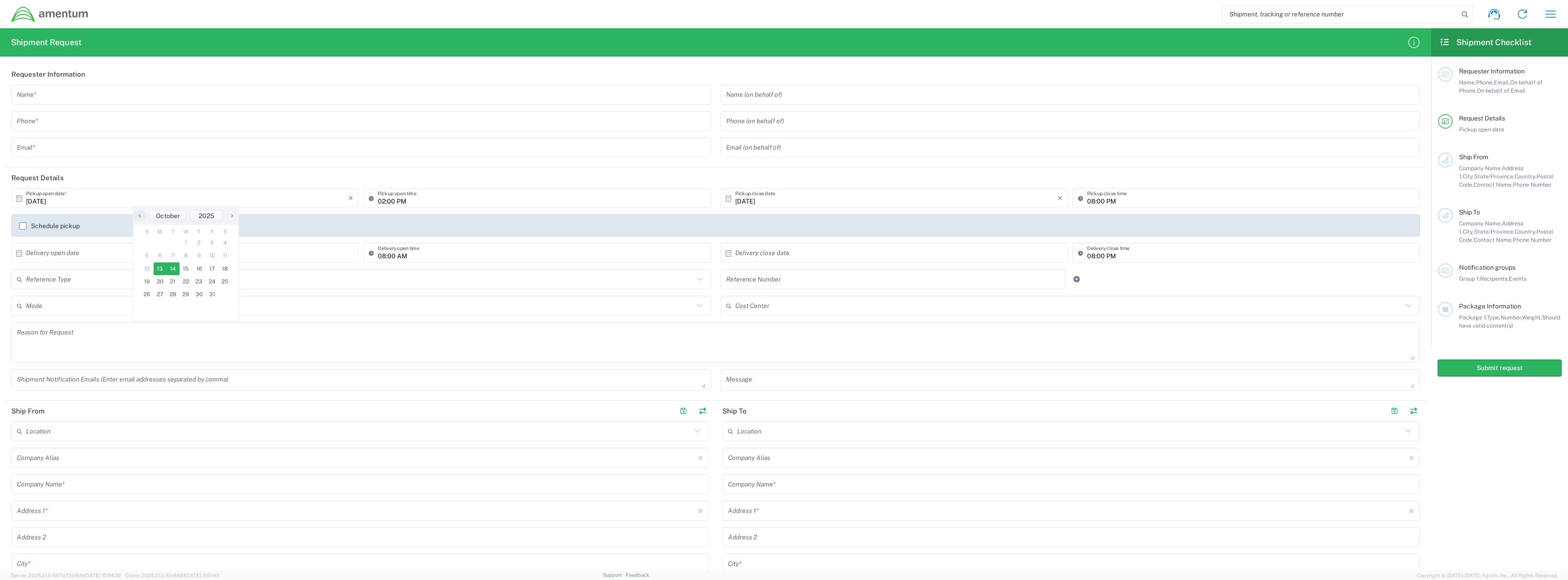
click at [169, 268] on span "14" at bounding box center [173, 269] width 13 height 13
type input "[DATE]"
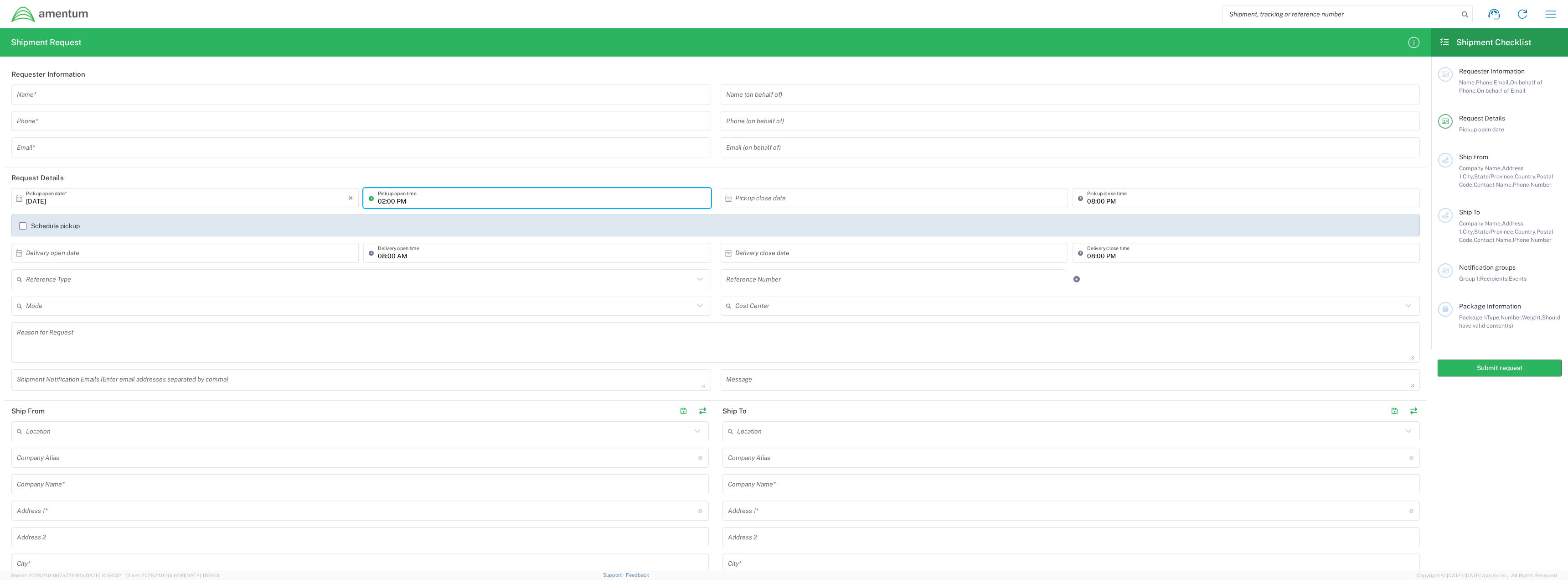
click at [456, 198] on input "02:00 PM" at bounding box center [542, 197] width 327 height 16
type input "08:00 AM"
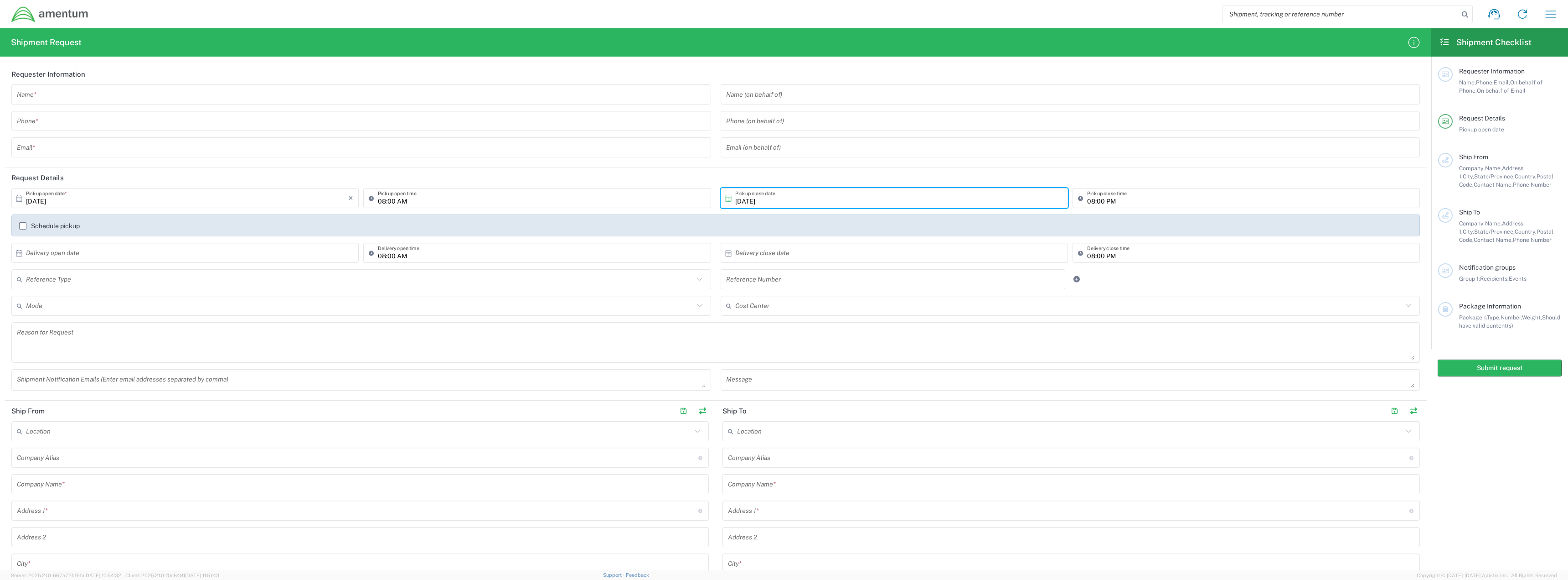
type input "[DATE]"
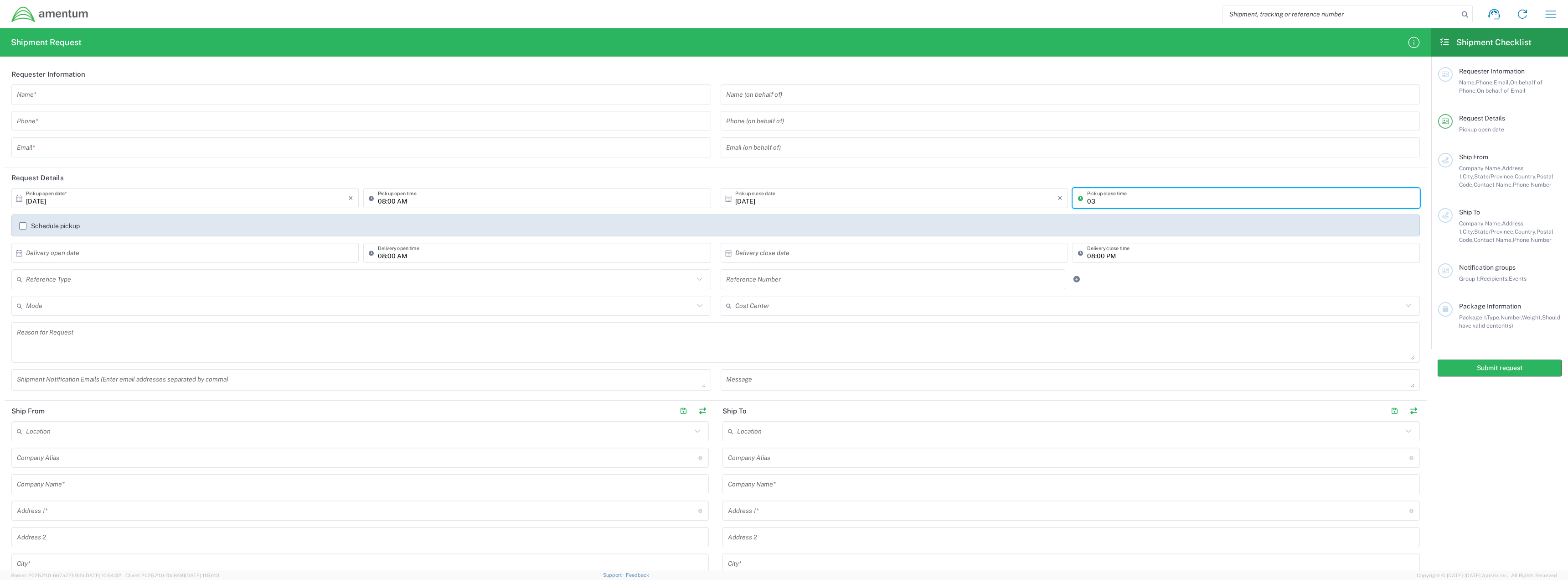
type input "03:00 PM"
click at [22, 221] on div "Schedule pickup" at bounding box center [716, 226] width 1408 height 22
click at [23, 225] on label "Schedule pickup" at bounding box center [49, 226] width 60 height 8
click at [23, 226] on input "Schedule pickup" at bounding box center [23, 226] width 0 height 0
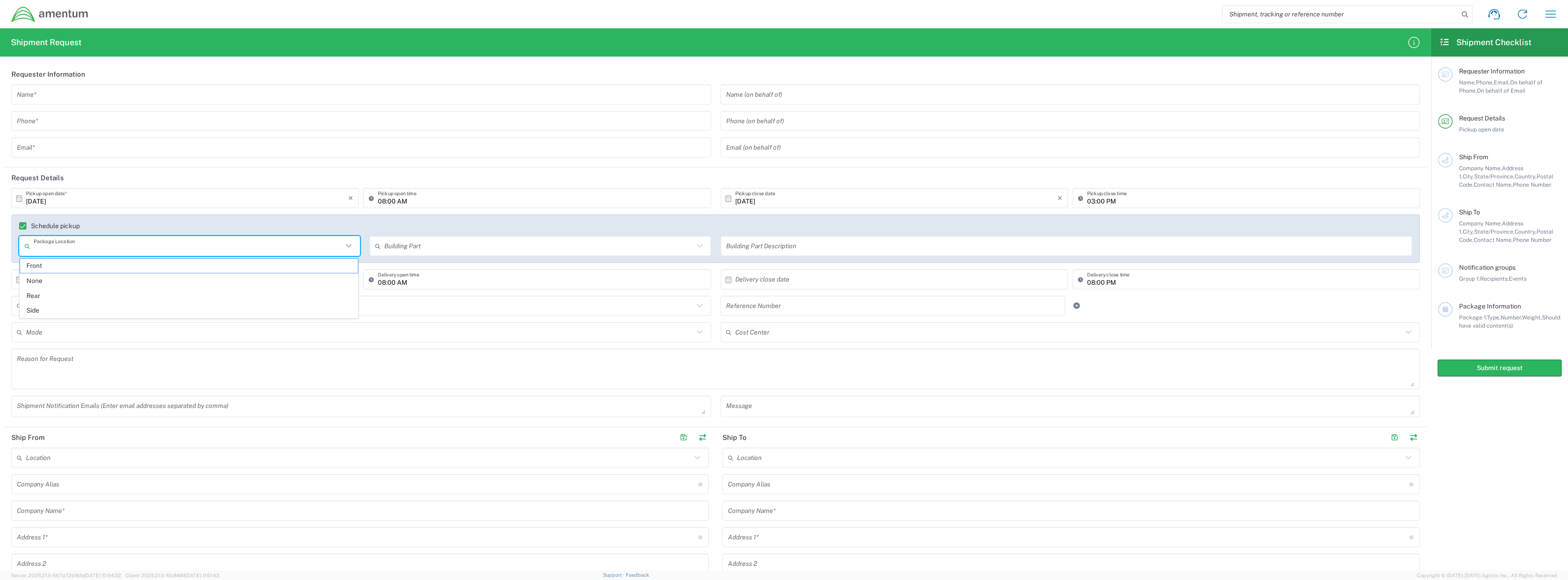
click at [96, 246] on input "text" at bounding box center [188, 245] width 309 height 16
click at [67, 265] on span "Front" at bounding box center [188, 265] width 338 height 14
type input "Front"
click at [445, 245] on input "text" at bounding box center [538, 245] width 309 height 16
click at [395, 276] on span "Building" at bounding box center [538, 280] width 338 height 14
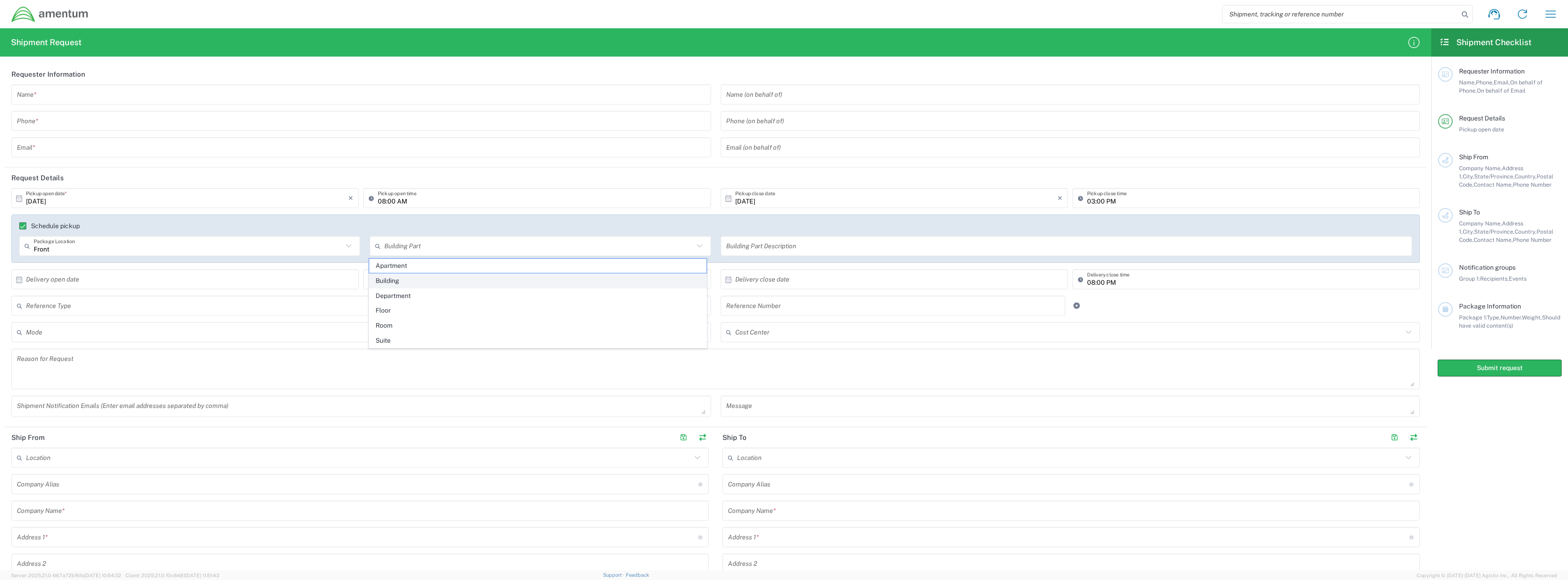
type input "Building"
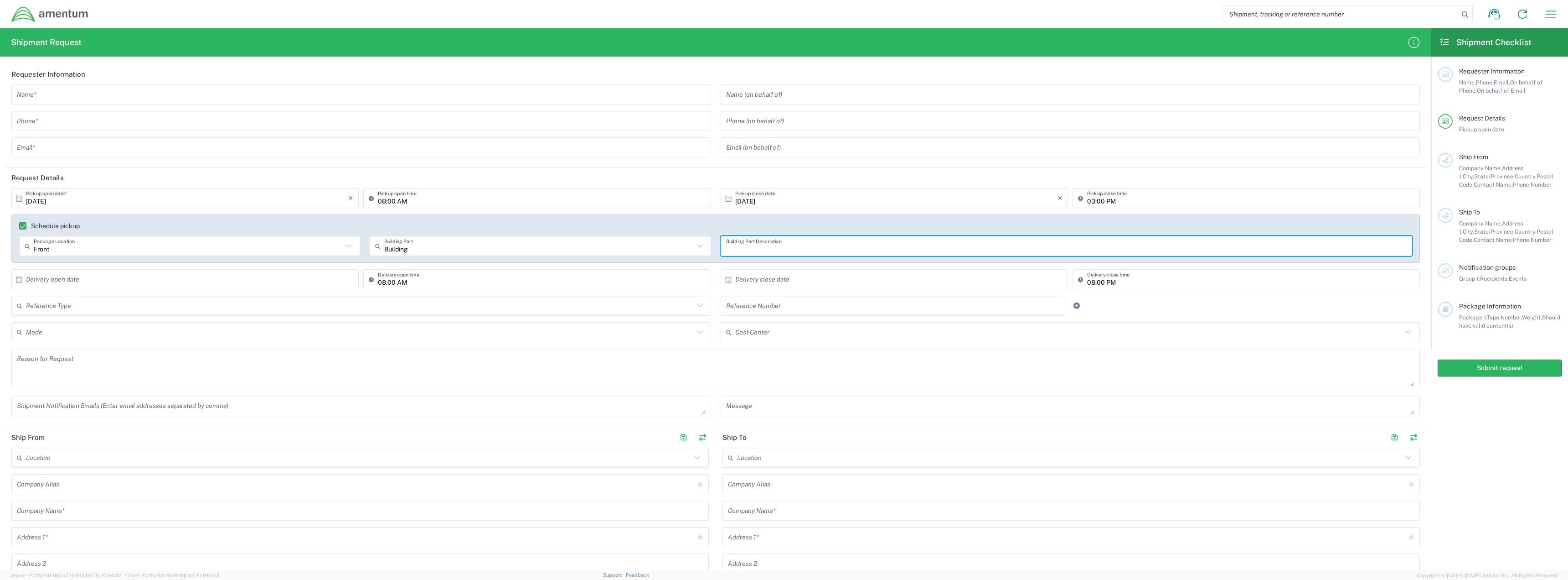
click at [835, 247] on input "text" at bounding box center [1067, 245] width 681 height 16
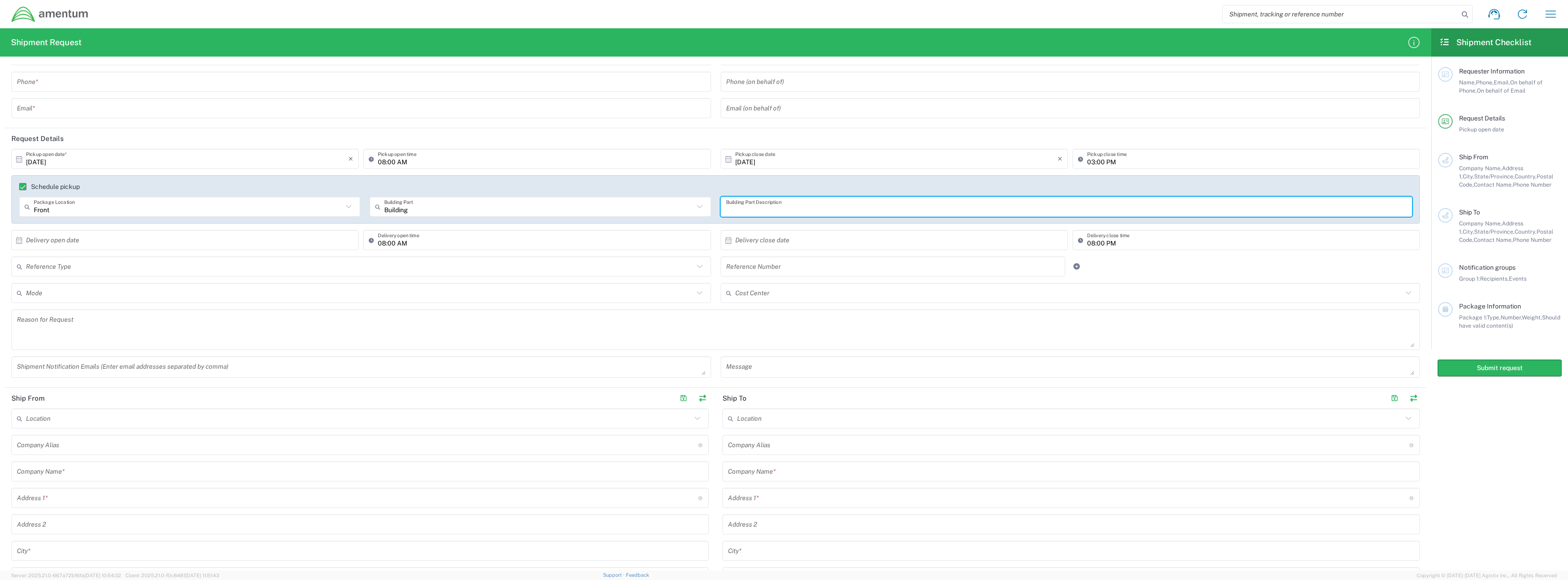
scroll to position [46, 0]
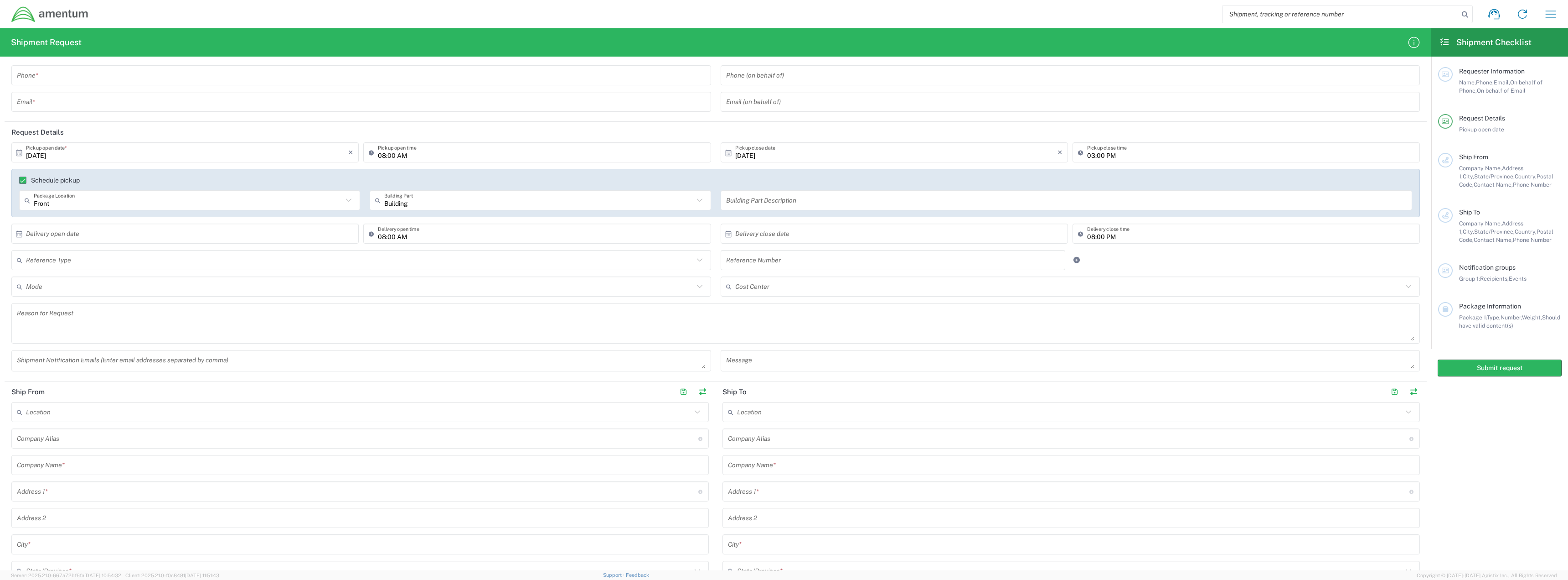
click at [105, 16] on div "Shipment request Shipment tracking Shipment estimator Desktop shipment request …" at bounding box center [827, 14] width 1476 height 22
